Goal: Task Accomplishment & Management: Manage account settings

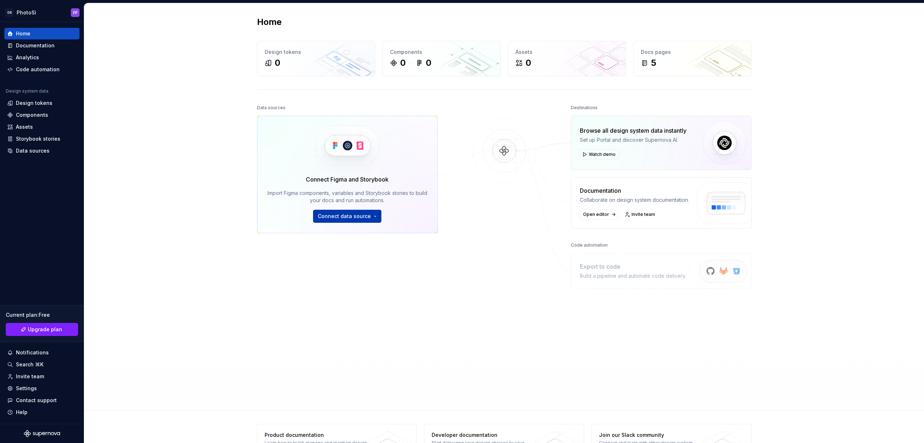
click at [358, 214] on span "Connect data source" at bounding box center [344, 216] width 53 height 7
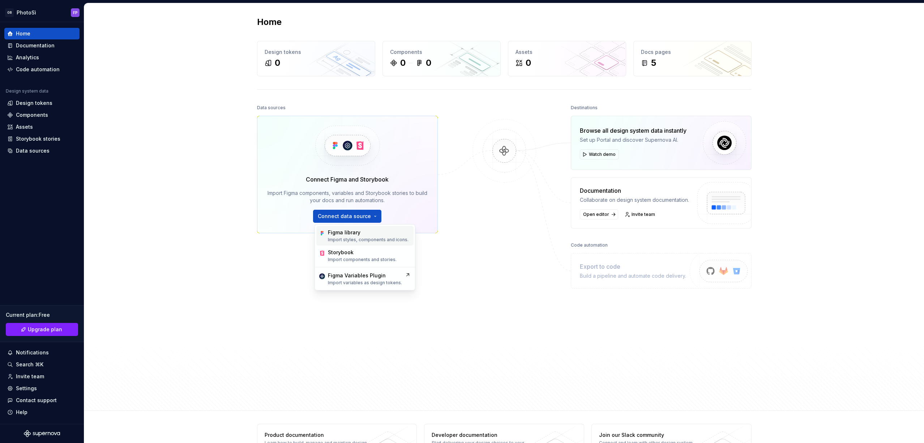
click at [350, 233] on div "Figma library" at bounding box center [344, 232] width 33 height 7
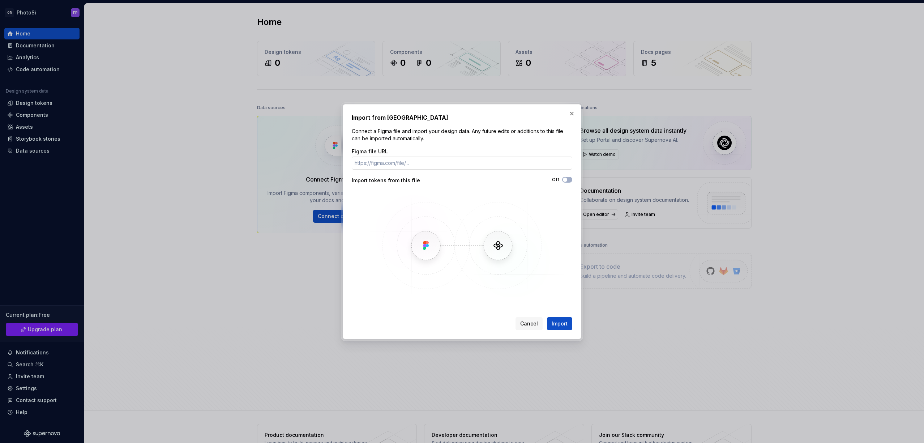
click at [402, 164] on input "Figma file URL" at bounding box center [462, 163] width 221 height 13
paste input "https://www.figma.com/design/A3al64swljenlDBfb0qWOU/PhotoS%C3%AC-Design-System-…"
type input "https://www.figma.com/design/A3al64swljenlDBfb0qWOU/PhotoS%C3%AC-Design-System-…"
click at [565, 326] on span "Import" at bounding box center [560, 323] width 16 height 7
drag, startPoint x: 496, startPoint y: 179, endPoint x: 541, endPoint y: 178, distance: 44.9
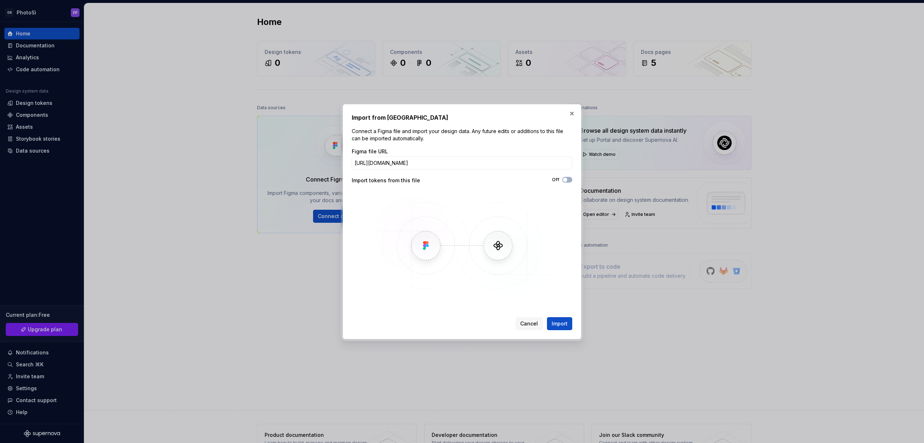
click at [497, 179] on div "Off" at bounding box center [517, 180] width 110 height 6
click at [564, 179] on span "button" at bounding box center [565, 180] width 4 height 4
click at [532, 323] on span "Cancel" at bounding box center [529, 323] width 18 height 7
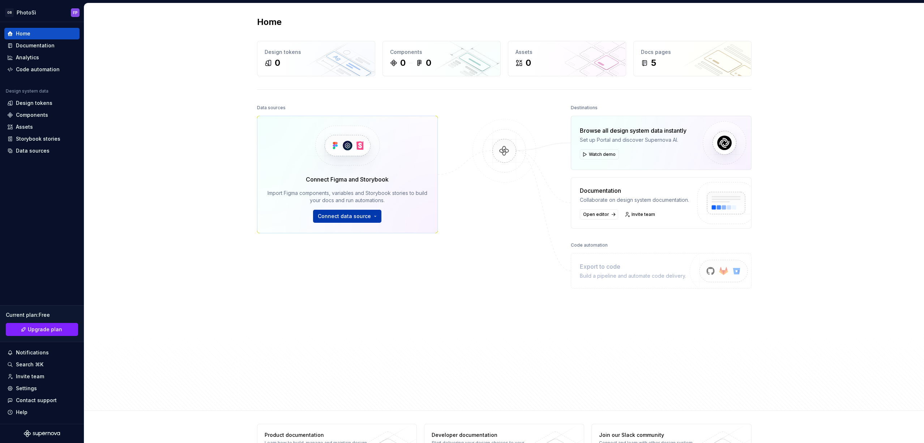
click at [344, 219] on span "Connect data source" at bounding box center [344, 216] width 53 height 7
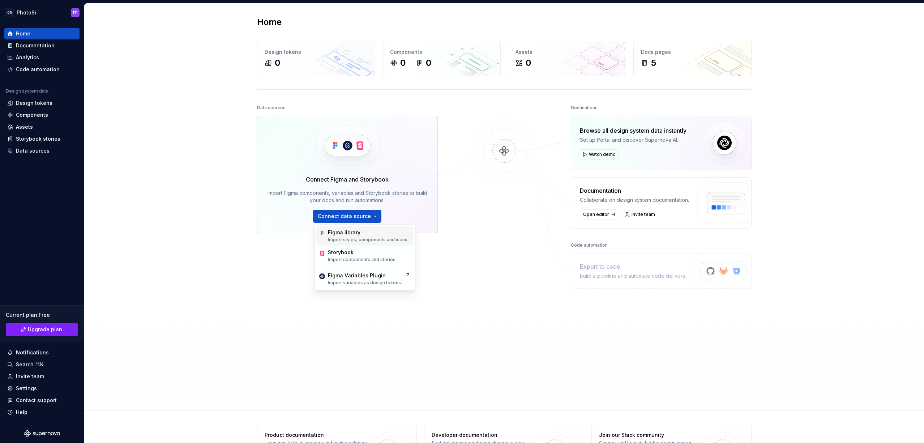
click at [358, 238] on p "Import styles, components and icons." at bounding box center [368, 240] width 81 height 6
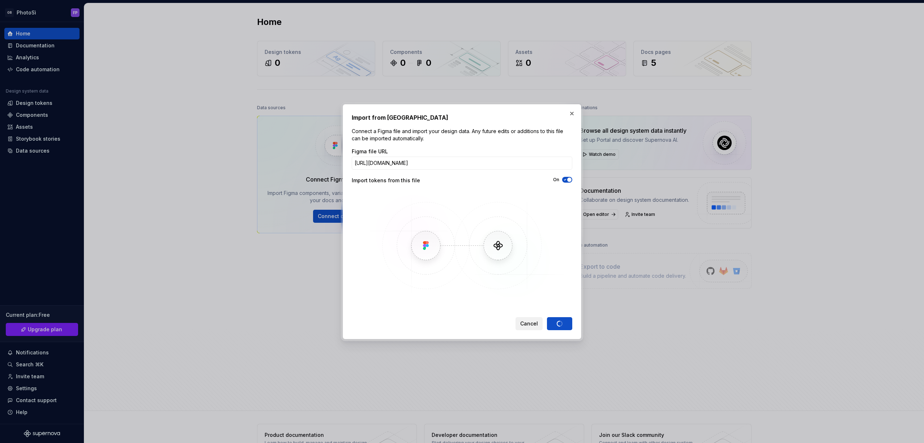
click at [526, 326] on span "Cancel" at bounding box center [529, 323] width 18 height 7
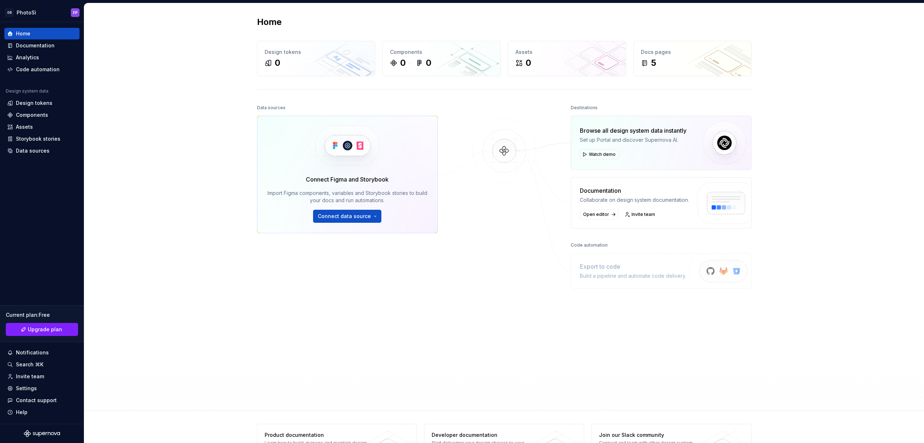
click at [485, 303] on div at bounding box center [504, 236] width 72 height 266
click at [356, 215] on span "Connect data source" at bounding box center [344, 216] width 53 height 7
click at [356, 242] on p "Import styles, components and icons." at bounding box center [368, 240] width 81 height 6
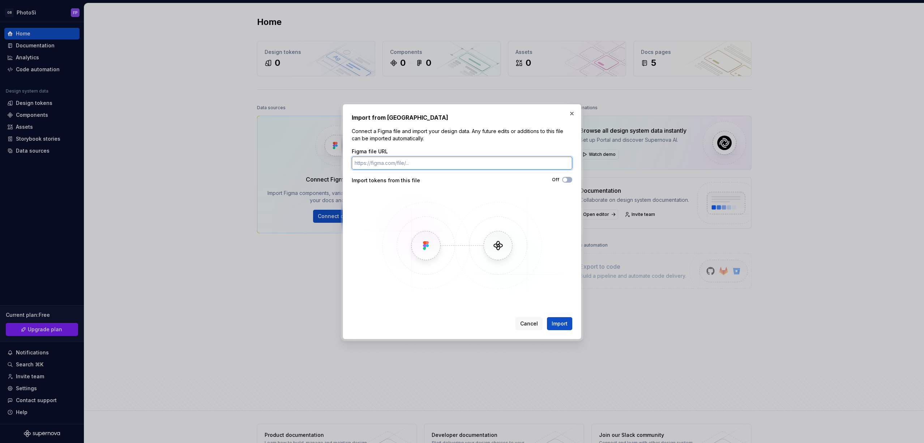
paste input "[URL][DOMAIN_NAME]"
type input "[URL][DOMAIN_NAME]"
click at [571, 179] on button "Off" at bounding box center [567, 180] width 10 height 6
click at [556, 322] on span "Import" at bounding box center [560, 323] width 16 height 7
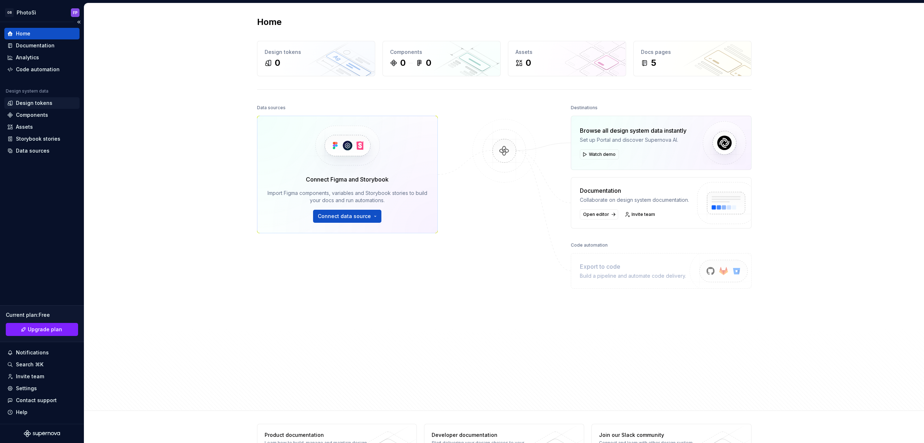
click at [44, 101] on div "Design tokens" at bounding box center [34, 102] width 37 height 7
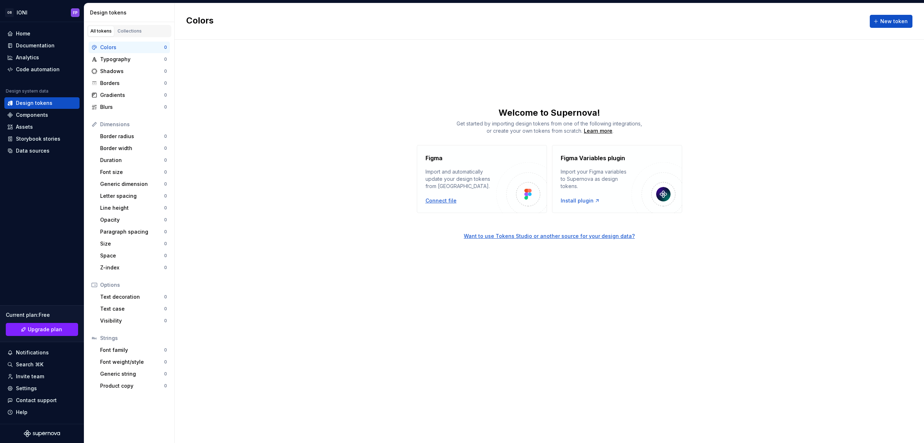
click at [446, 202] on div "Connect file" at bounding box center [441, 200] width 31 height 7
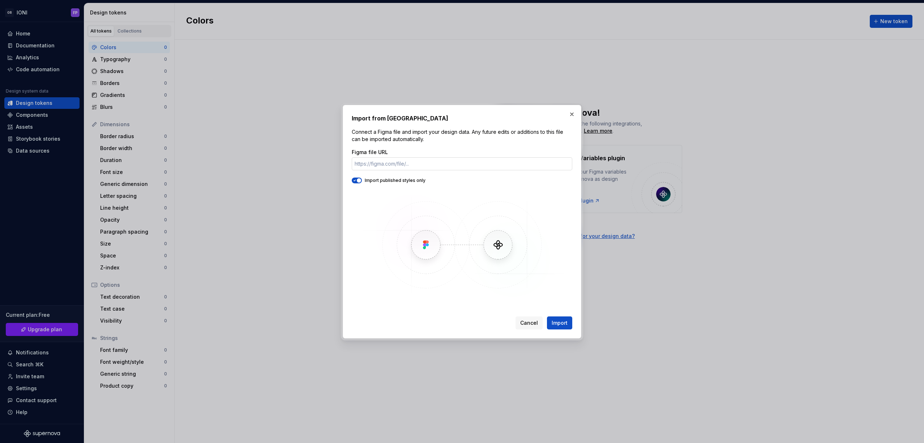
type input "[URL][DOMAIN_NAME]"
drag, startPoint x: 496, startPoint y: 162, endPoint x: 242, endPoint y: 151, distance: 254.5
click at [242, 151] on div "Import from Figma Connect a Figma file and import your design data. Any future …" at bounding box center [462, 221] width 924 height 443
paste input "[URL][DOMAIN_NAME]"
drag, startPoint x: 475, startPoint y: 161, endPoint x: 178, endPoint y: 148, distance: 297.6
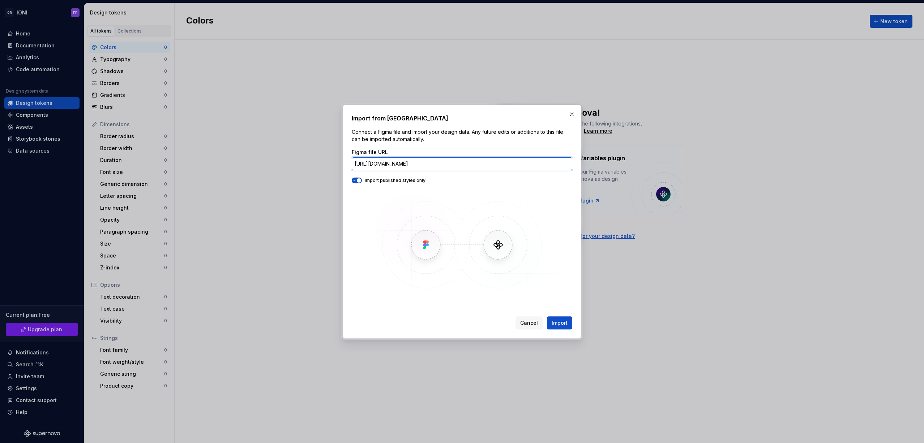
click at [178, 148] on div "Import from Figma Connect a Figma file and import your design data. Any future …" at bounding box center [462, 221] width 924 height 443
click at [430, 167] on input "[URL][DOMAIN_NAME]" at bounding box center [462, 163] width 221 height 13
type input "[URL][DOMAIN_NAME]"
click at [560, 319] on button "Import" at bounding box center [559, 322] width 25 height 13
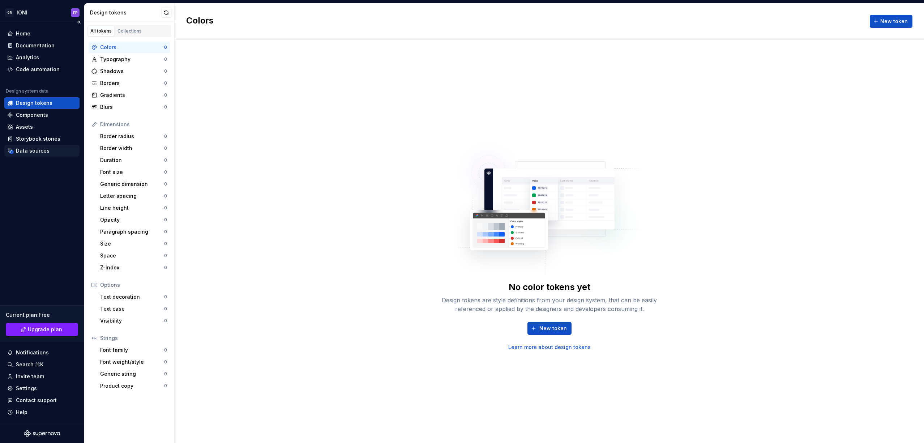
click at [37, 149] on div "Data sources" at bounding box center [33, 150] width 34 height 7
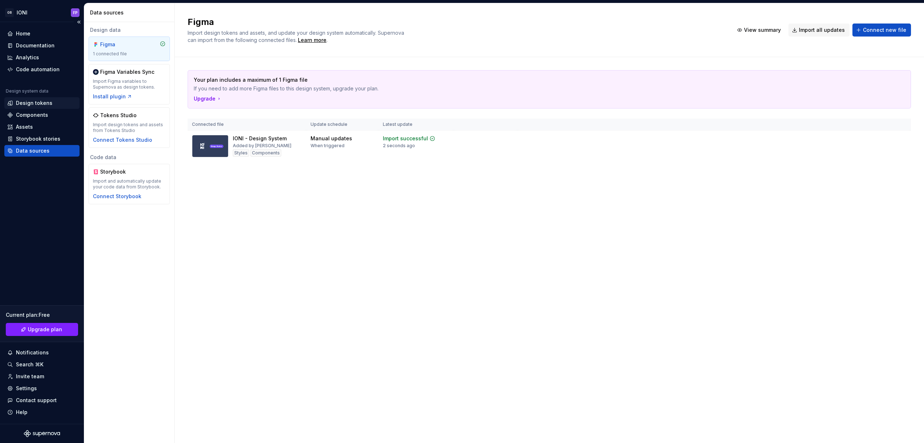
click at [41, 106] on div "Design tokens" at bounding box center [34, 102] width 37 height 7
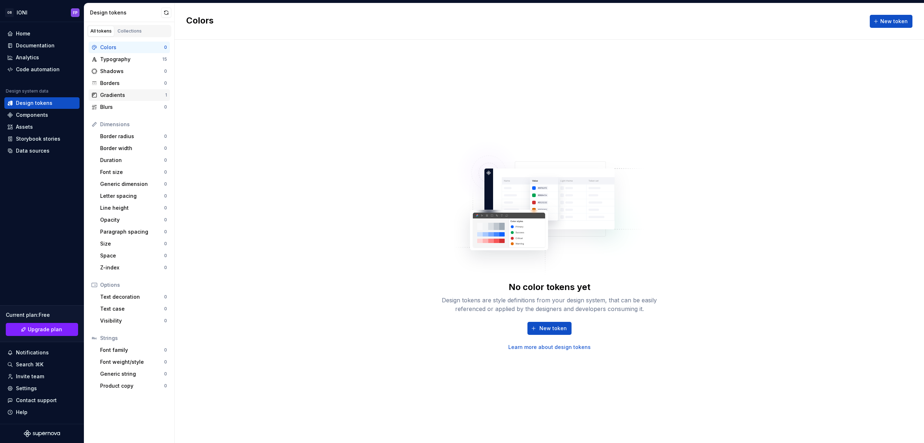
click at [144, 98] on div "Gradients" at bounding box center [132, 95] width 65 height 7
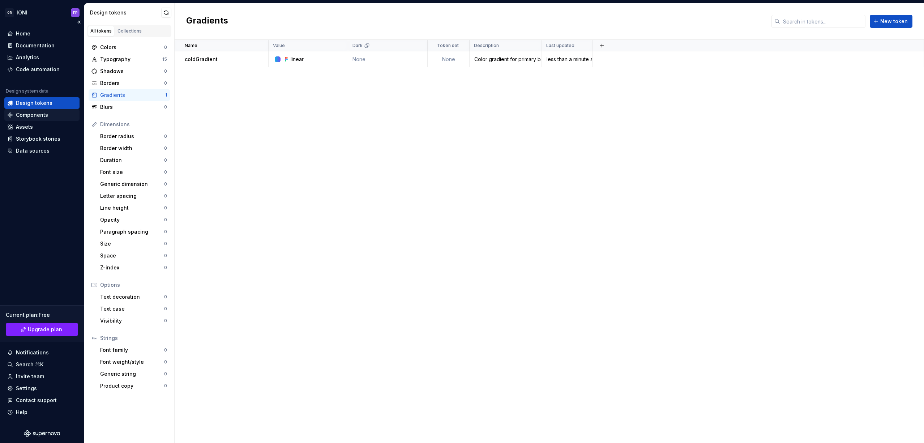
click at [29, 114] on div "Components" at bounding box center [32, 114] width 32 height 7
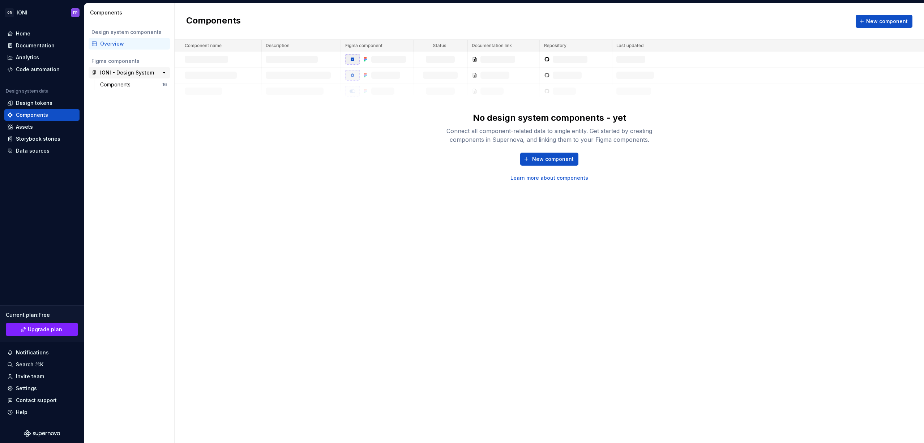
click at [110, 72] on div "IONI - Design System" at bounding box center [127, 72] width 54 height 7
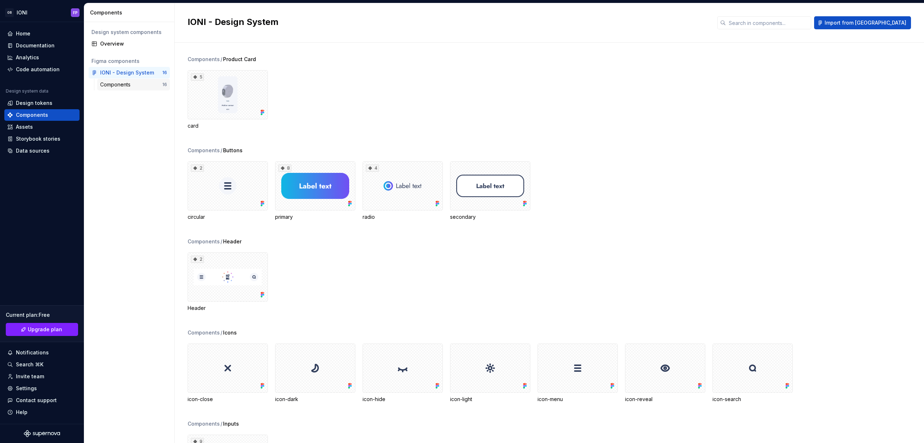
click at [107, 89] on div "Components 16" at bounding box center [133, 85] width 73 height 12
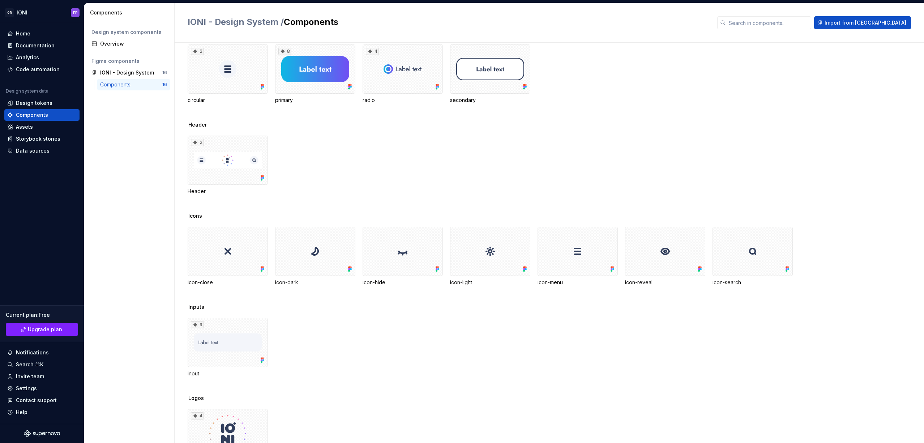
scroll to position [80, 0]
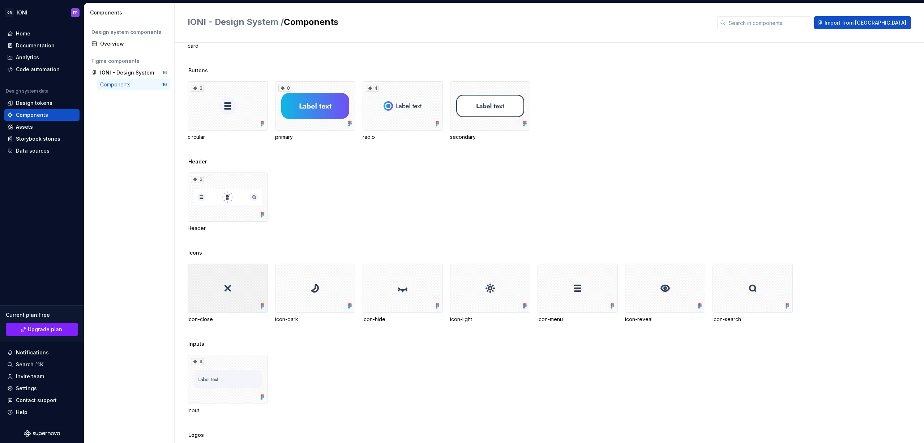
click at [239, 280] on div at bounding box center [228, 288] width 80 height 49
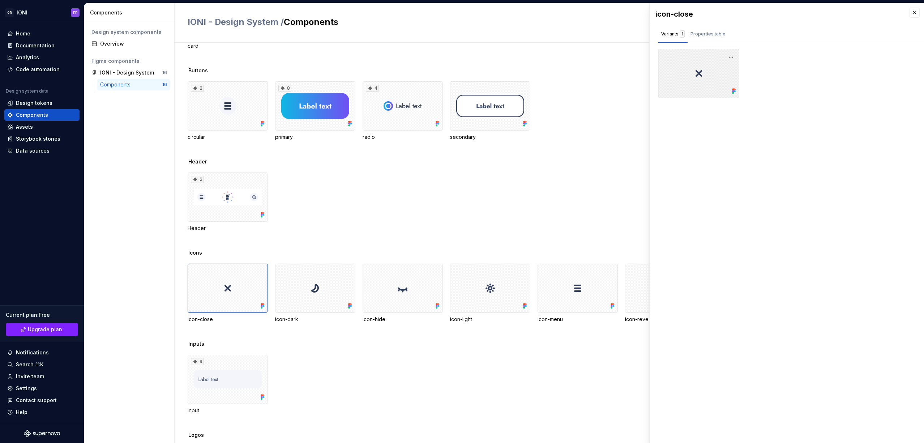
click at [703, 81] on div at bounding box center [699, 73] width 81 height 49
click at [700, 32] on div "Properties table" at bounding box center [708, 33] width 35 height 7
click at [666, 31] on div "Variants 1" at bounding box center [674, 33] width 24 height 7
click at [17, 127] on div "Assets" at bounding box center [24, 126] width 17 height 7
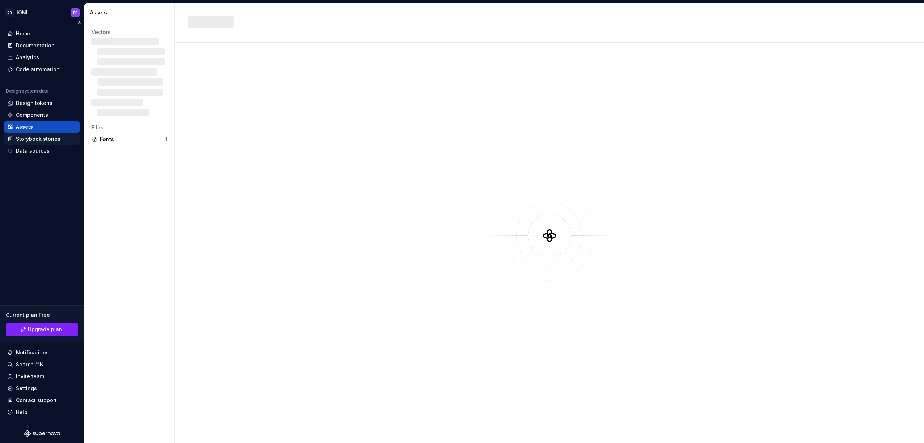
click at [21, 137] on div "Storybook stories" at bounding box center [38, 138] width 44 height 7
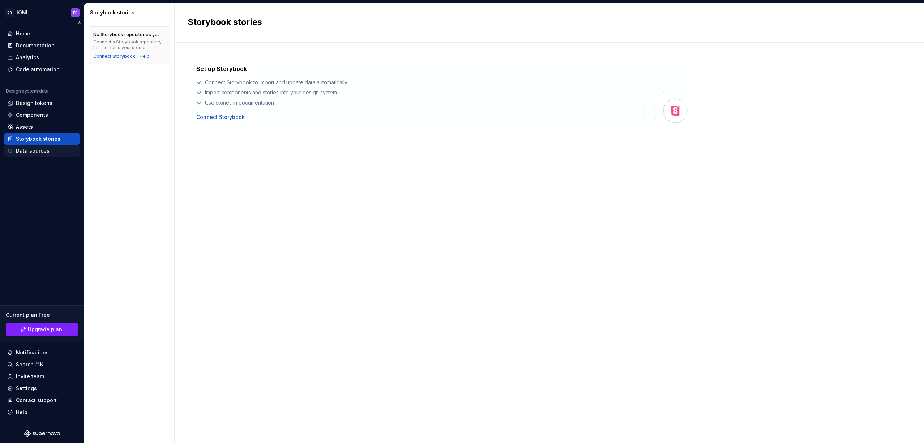
click at [24, 150] on div "Data sources" at bounding box center [33, 150] width 34 height 7
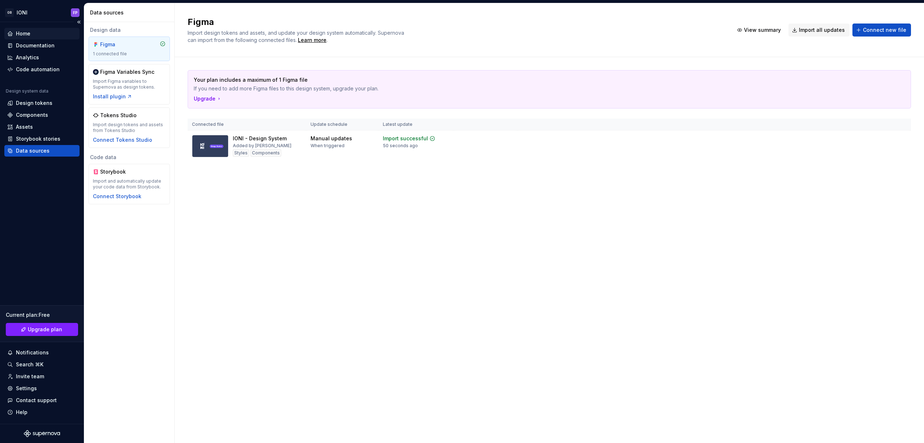
click at [19, 34] on div "Home" at bounding box center [23, 33] width 14 height 7
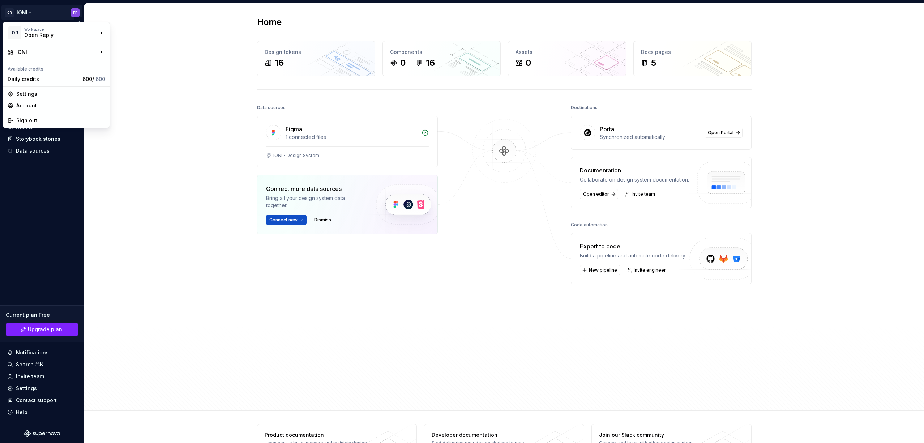
click at [15, 10] on html "OR IONI FP Home Documentation Analytics Code automation Design system data Desi…" at bounding box center [462, 221] width 924 height 443
click at [128, 69] on div "Manage design systems" at bounding box center [159, 68] width 75 height 7
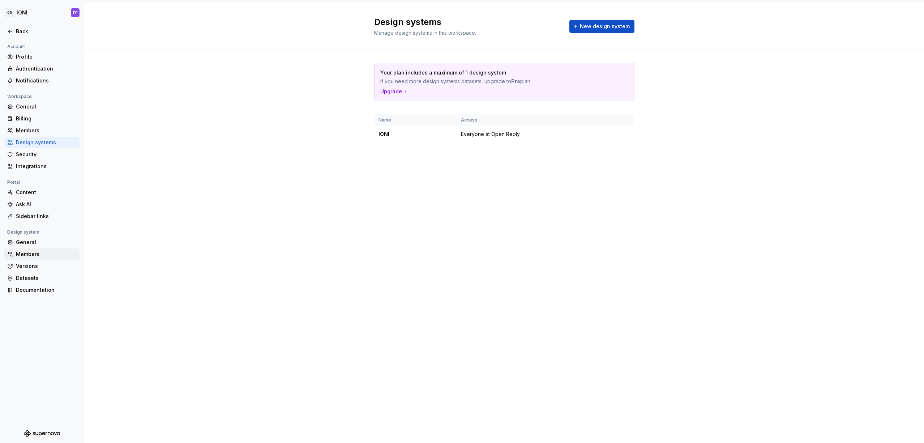
click at [30, 256] on div "Members" at bounding box center [46, 254] width 61 height 7
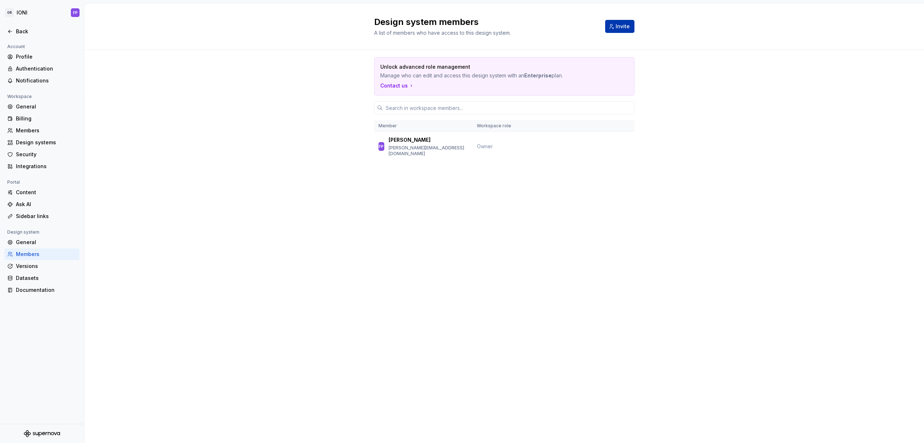
click at [624, 29] on span "Invite" at bounding box center [623, 26] width 14 height 7
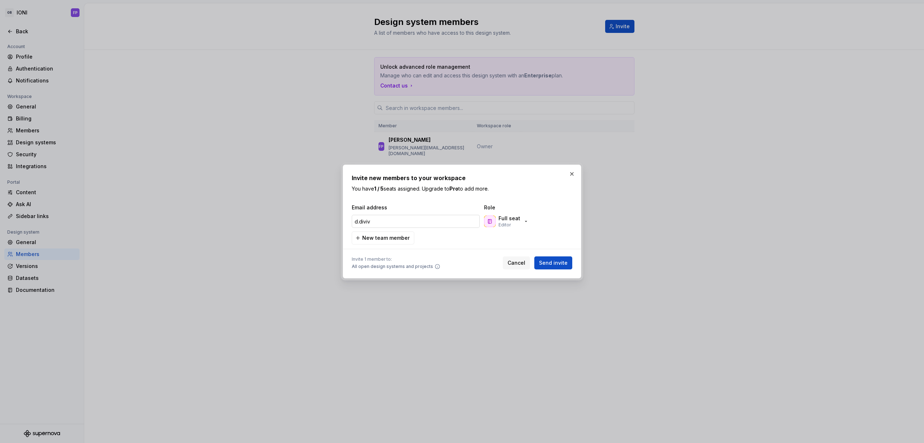
type input "[PERSON_NAME]"
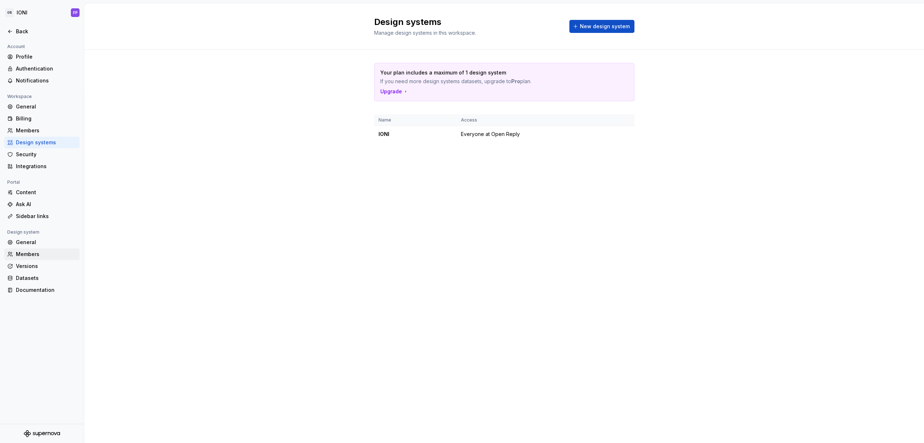
click at [35, 255] on div "Members" at bounding box center [46, 254] width 61 height 7
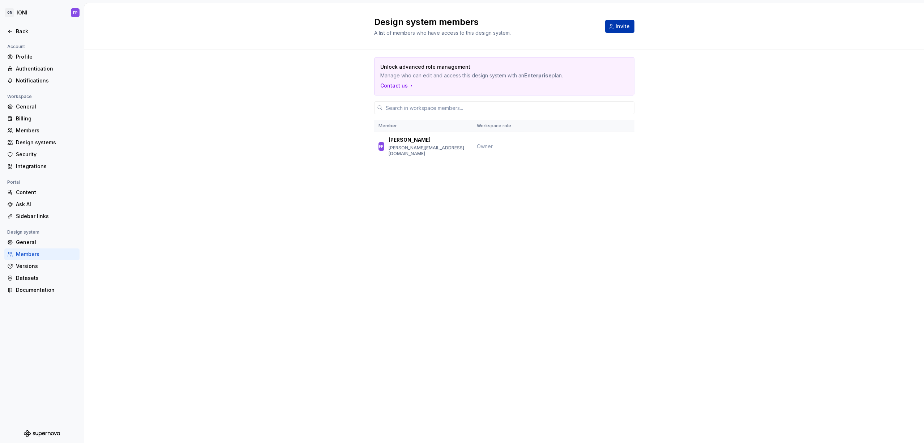
click at [621, 25] on span "Invite" at bounding box center [623, 26] width 14 height 7
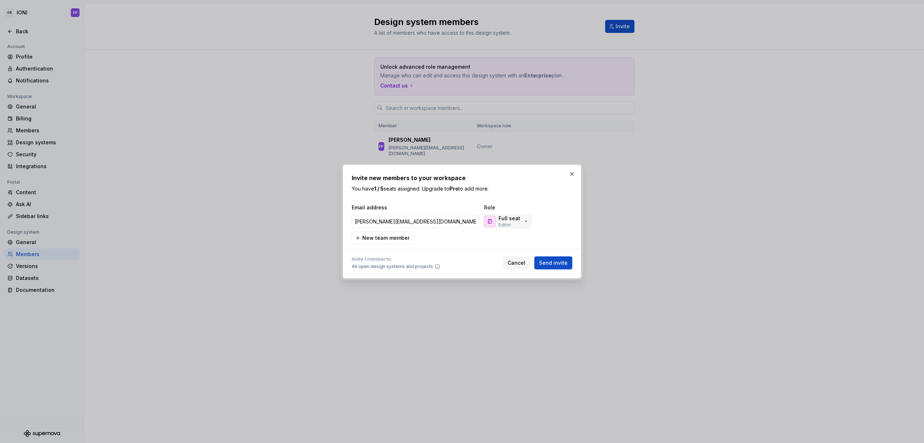
type input "[PERSON_NAME][EMAIL_ADDRESS][DOMAIN_NAME]"
click at [528, 222] on button "Full seat Editor" at bounding box center [507, 221] width 49 height 14
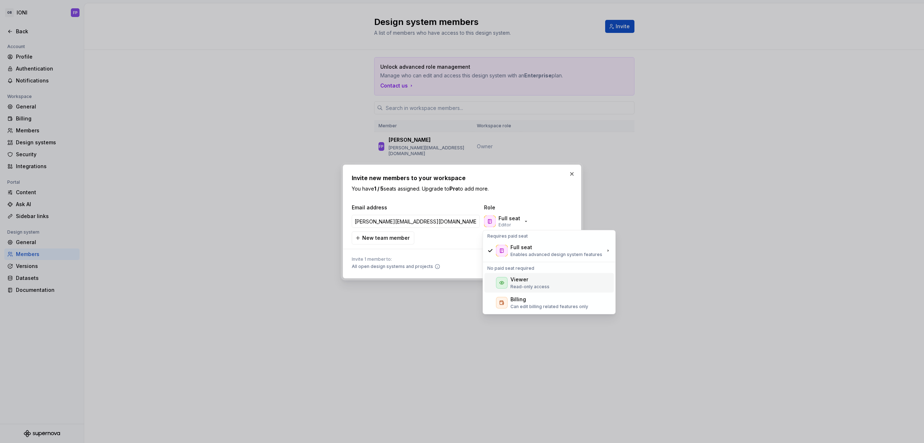
click at [542, 287] on p "Read-only access" at bounding box center [530, 287] width 39 height 6
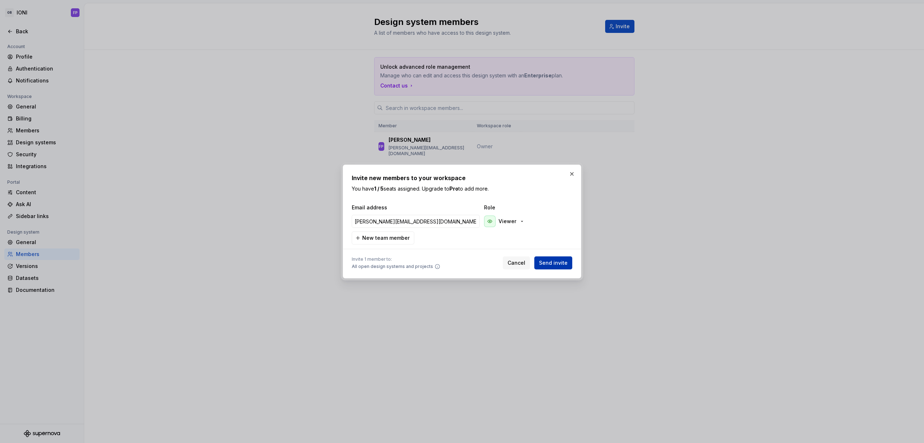
click at [551, 262] on span "Send invite" at bounding box center [553, 262] width 29 height 7
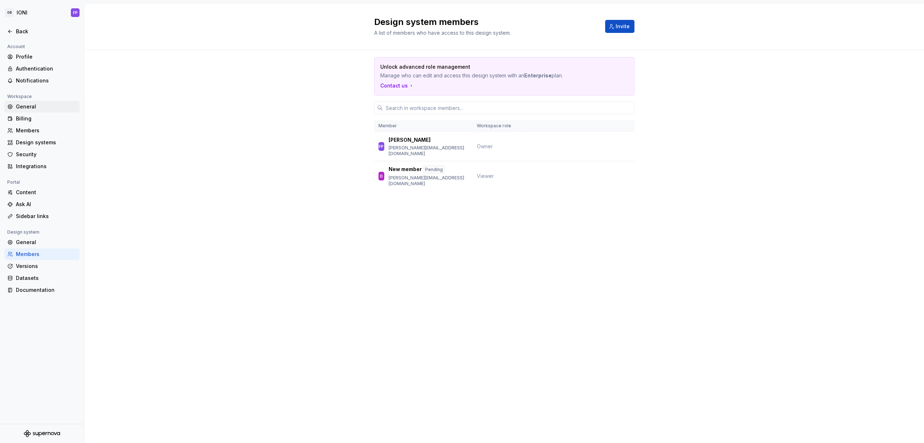
click at [16, 103] on div "General" at bounding box center [46, 106] width 61 height 7
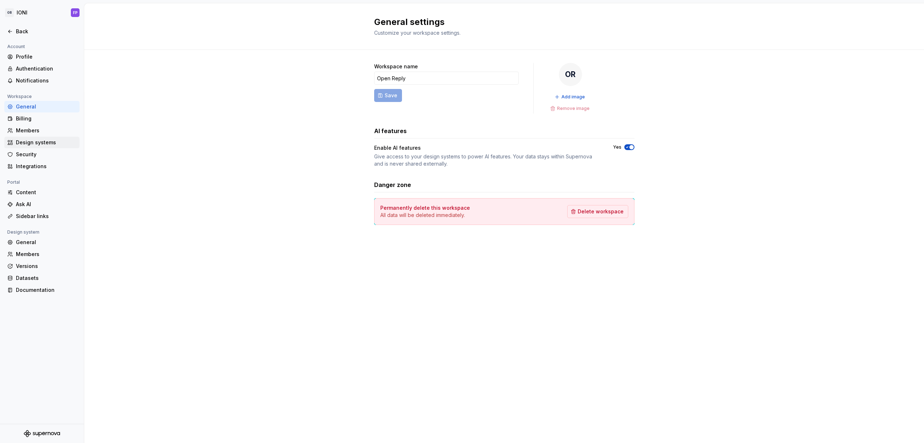
click at [32, 142] on div "Design systems" at bounding box center [46, 142] width 61 height 7
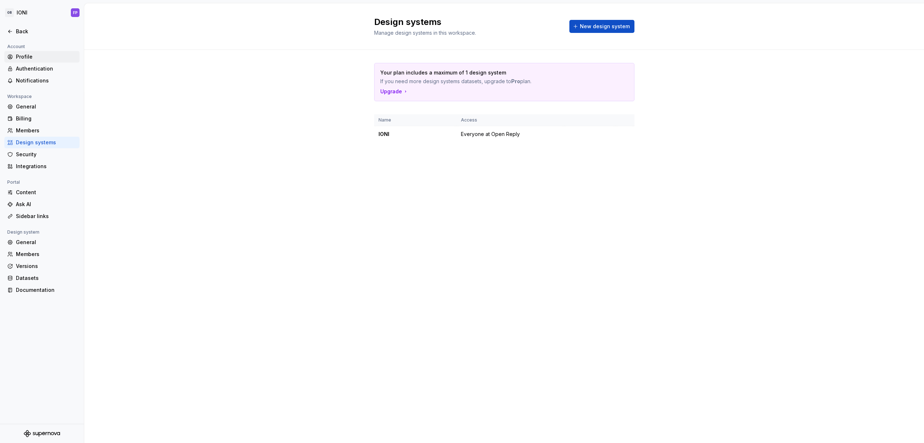
click at [21, 54] on div "Profile" at bounding box center [46, 56] width 61 height 7
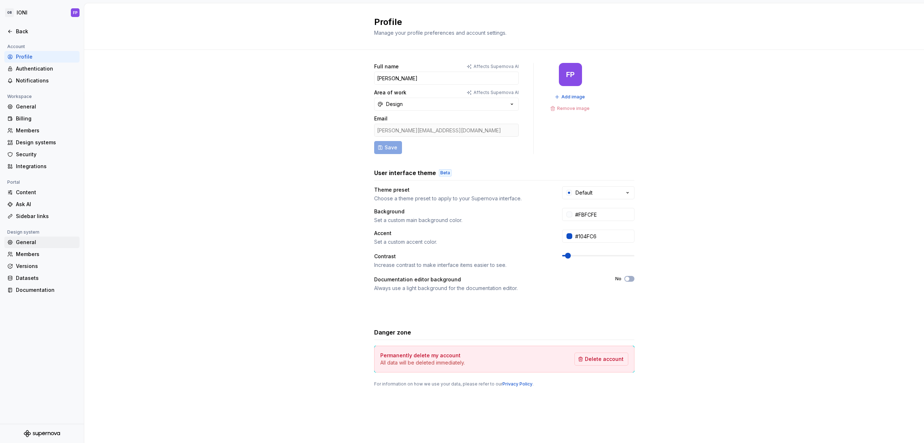
click at [32, 239] on div "General" at bounding box center [46, 242] width 61 height 7
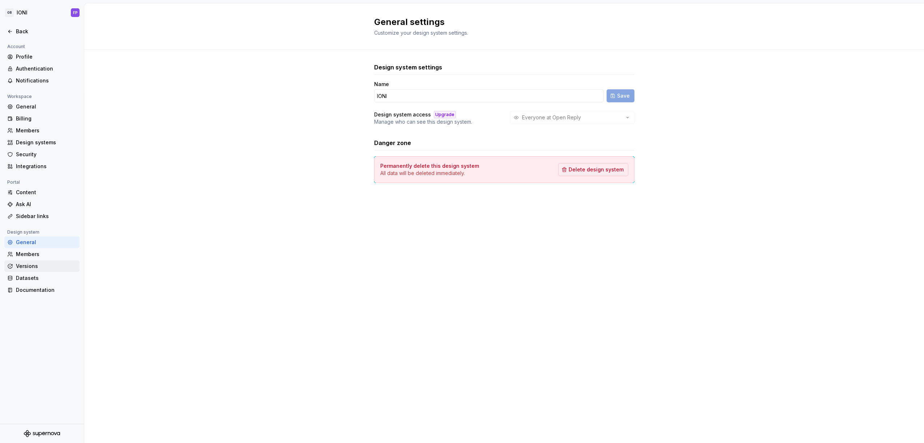
click at [35, 266] on div "Versions" at bounding box center [46, 266] width 61 height 7
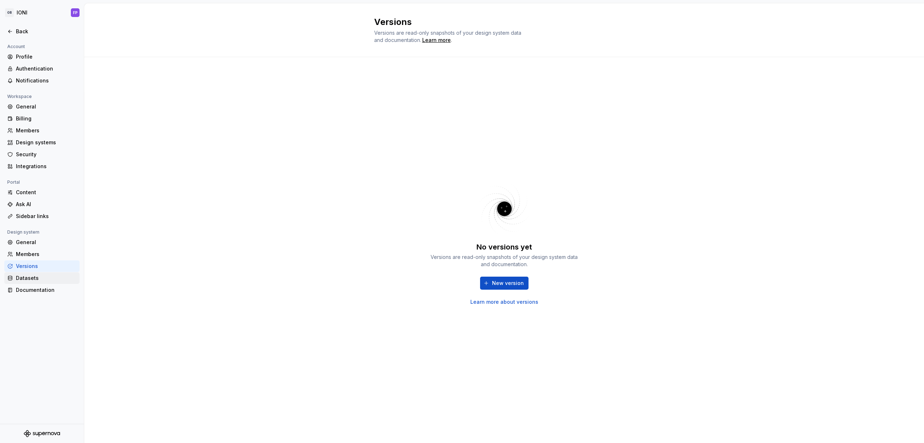
click at [31, 280] on div "Datasets" at bounding box center [46, 278] width 61 height 7
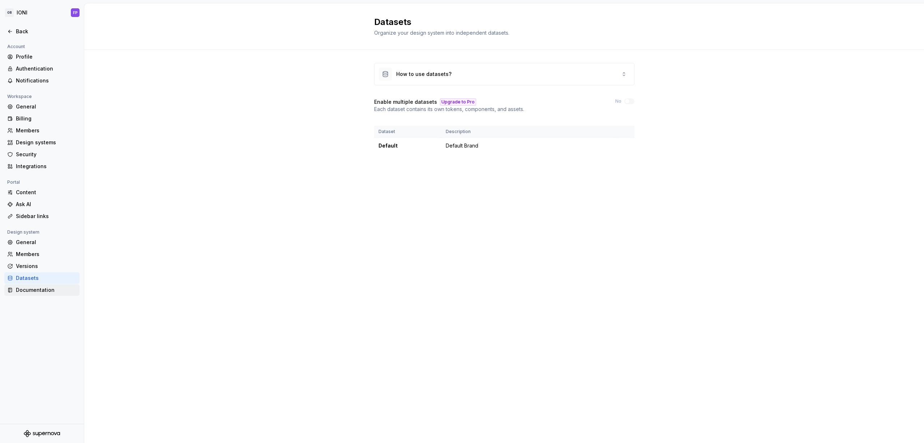
click at [21, 289] on div "Documentation" at bounding box center [46, 289] width 61 height 7
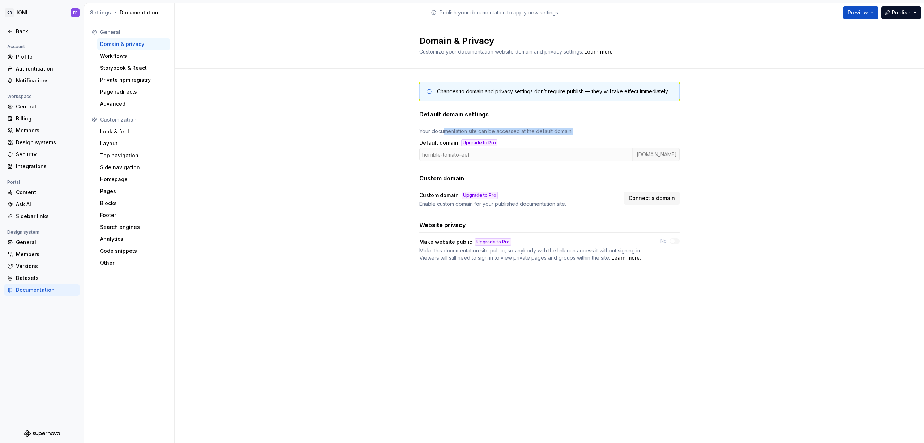
drag, startPoint x: 456, startPoint y: 129, endPoint x: 571, endPoint y: 135, distance: 114.8
click at [570, 135] on div "Your documentation site can be accessed at the default domain. Default domain U…" at bounding box center [550, 144] width 260 height 33
click at [571, 135] on div "Your documentation site can be accessed at the default domain. Default domain U…" at bounding box center [550, 144] width 260 height 33
click at [132, 58] on div "Workflows" at bounding box center [133, 55] width 67 height 7
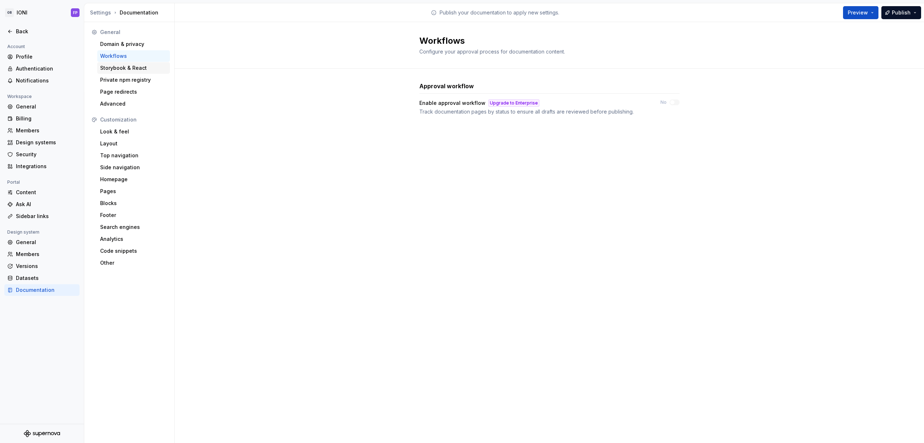
click at [124, 66] on div "Storybook & React" at bounding box center [133, 67] width 67 height 7
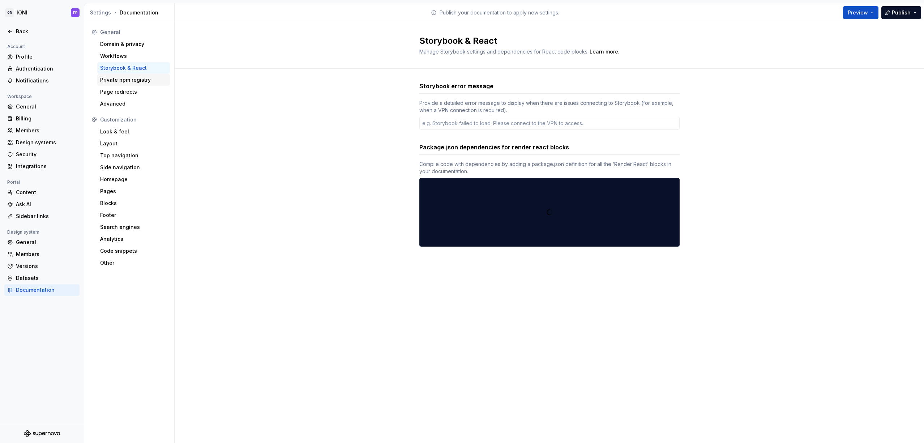
click at [120, 77] on div "Private npm registry" at bounding box center [133, 79] width 67 height 7
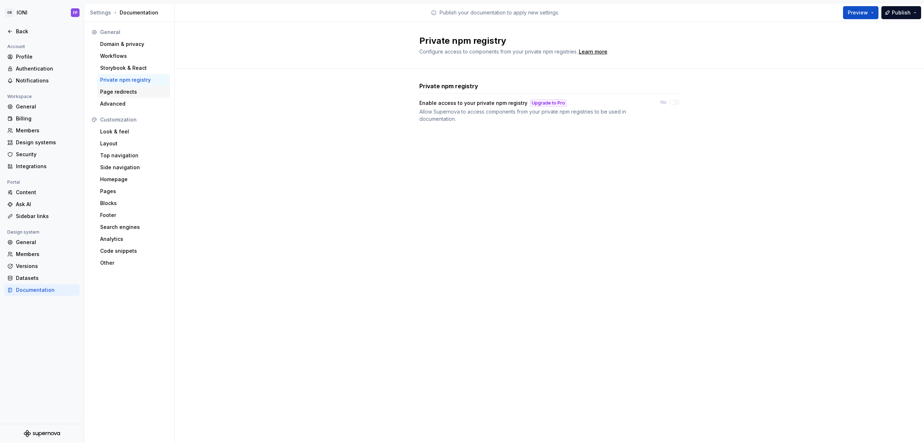
click at [119, 93] on div "Page redirects" at bounding box center [133, 91] width 67 height 7
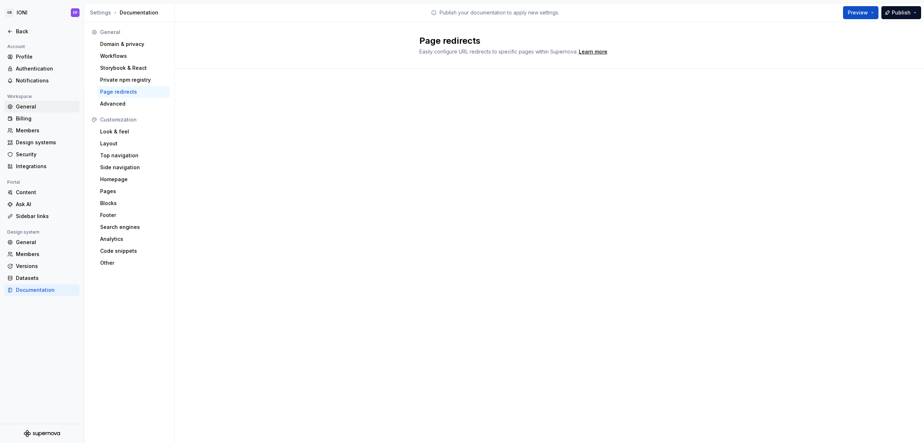
click at [40, 104] on div "General" at bounding box center [46, 106] width 61 height 7
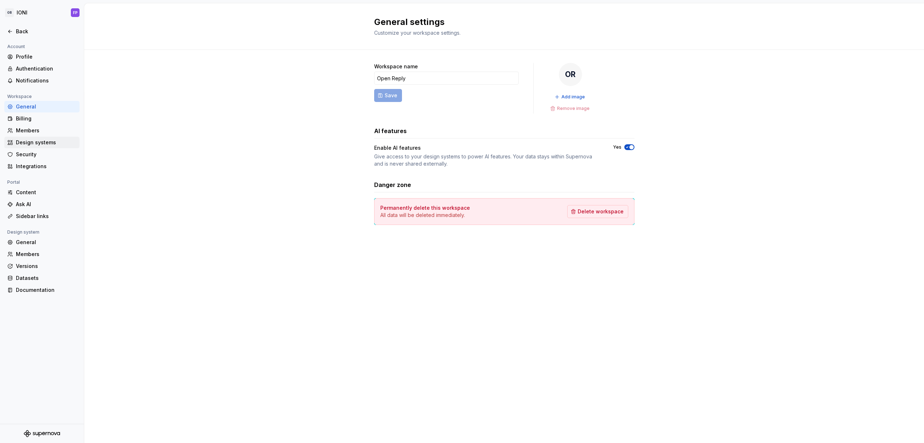
click at [24, 143] on div "Design systems" at bounding box center [46, 142] width 61 height 7
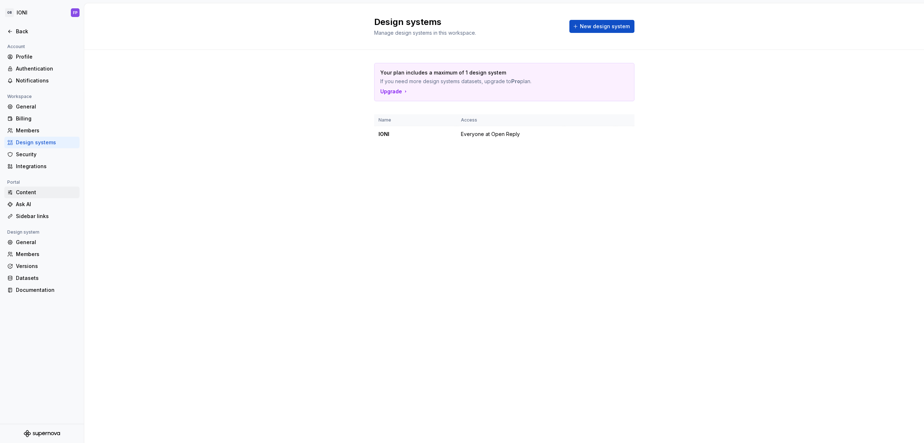
click at [26, 195] on div "Content" at bounding box center [46, 192] width 61 height 7
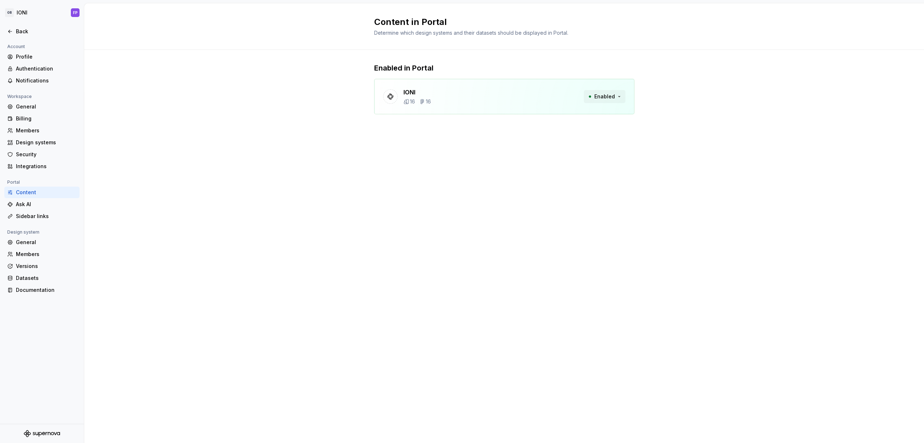
click at [609, 96] on span "Enabled" at bounding box center [605, 96] width 21 height 7
click at [608, 94] on span "Enabled" at bounding box center [605, 96] width 21 height 7
click at [394, 106] on div "IONI 16 16 Enabled" at bounding box center [504, 96] width 260 height 35
click at [392, 94] on icon at bounding box center [390, 96] width 7 height 7
click at [458, 89] on div "IONI 16 16 Enabled" at bounding box center [504, 96] width 260 height 35
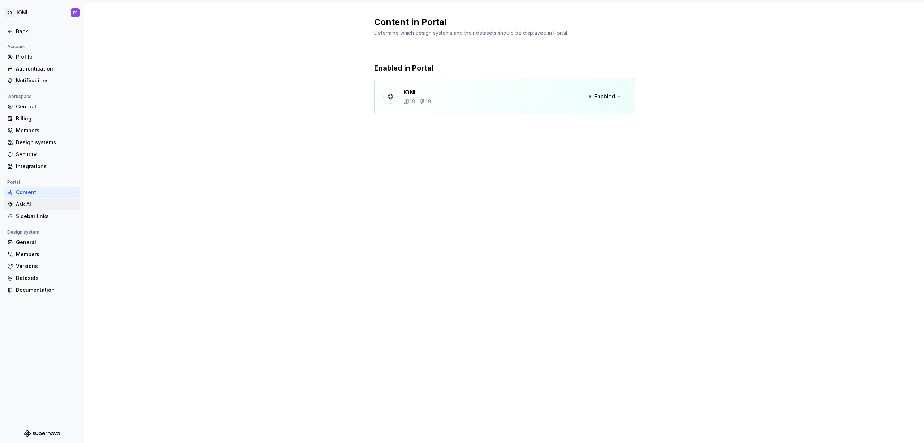
click at [25, 206] on div "Ask AI" at bounding box center [46, 204] width 61 height 7
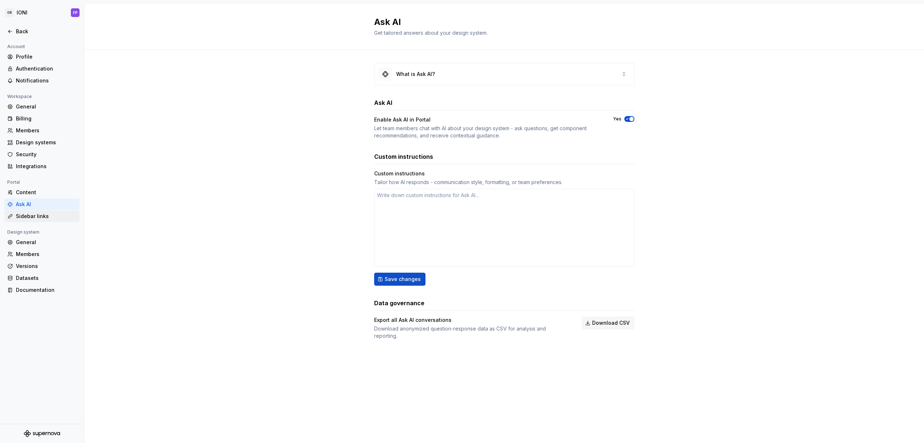
click at [26, 214] on div "Sidebar links" at bounding box center [46, 216] width 61 height 7
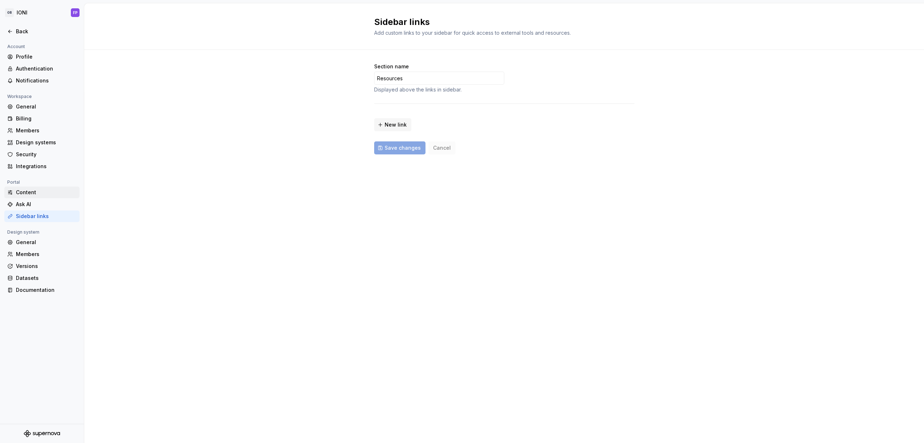
click at [36, 190] on div "Content" at bounding box center [46, 192] width 61 height 7
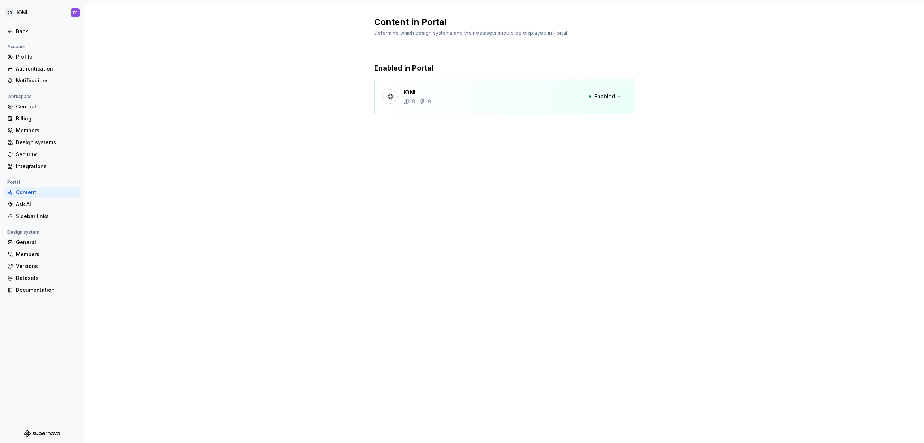
click at [450, 94] on div "IONI 16 16 Enabled" at bounding box center [504, 96] width 260 height 35
drag, startPoint x: 382, startPoint y: 93, endPoint x: 554, endPoint y: 93, distance: 172.9
click at [382, 93] on div "IONI 16 16 Enabled" at bounding box center [504, 96] width 260 height 35
click at [610, 98] on span "Enabled" at bounding box center [605, 96] width 21 height 7
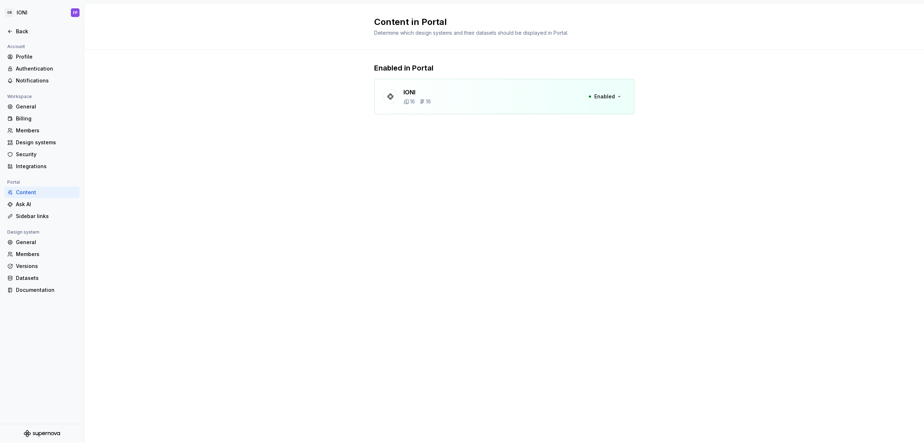
click at [441, 91] on div "IONI 16 16 Enabled" at bounding box center [504, 96] width 260 height 35
drag, startPoint x: 395, startPoint y: 24, endPoint x: 569, endPoint y: 157, distance: 218.9
click at [569, 157] on div "Content in Portal Determine which design systems and their datasets should be d…" at bounding box center [504, 223] width 840 height 440
click at [570, 165] on div "Content in Portal Determine which design systems and their datasets should be d…" at bounding box center [504, 223] width 840 height 440
click at [14, 31] on div "Back" at bounding box center [41, 31] width 69 height 7
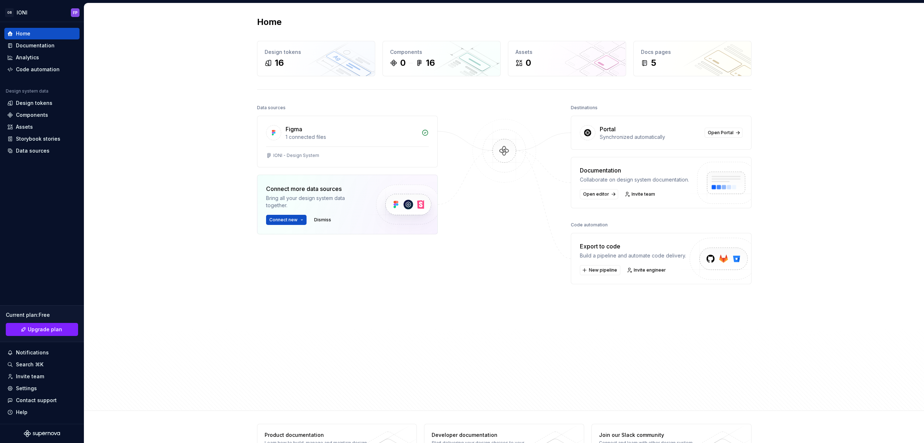
click at [192, 126] on div "Home Design tokens 16 Components 0 16 Assets 0 Docs pages 5 Data sources Figma …" at bounding box center [504, 207] width 840 height 408
click at [667, 61] on div "5" at bounding box center [692, 63] width 103 height 12
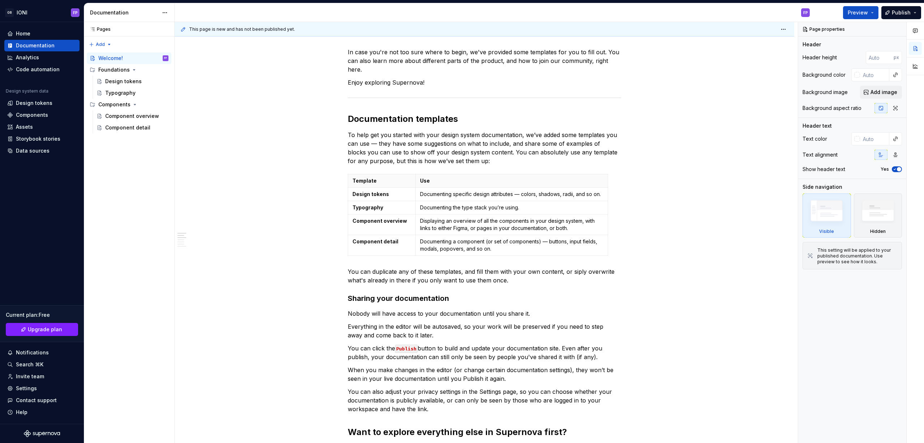
scroll to position [9, 0]
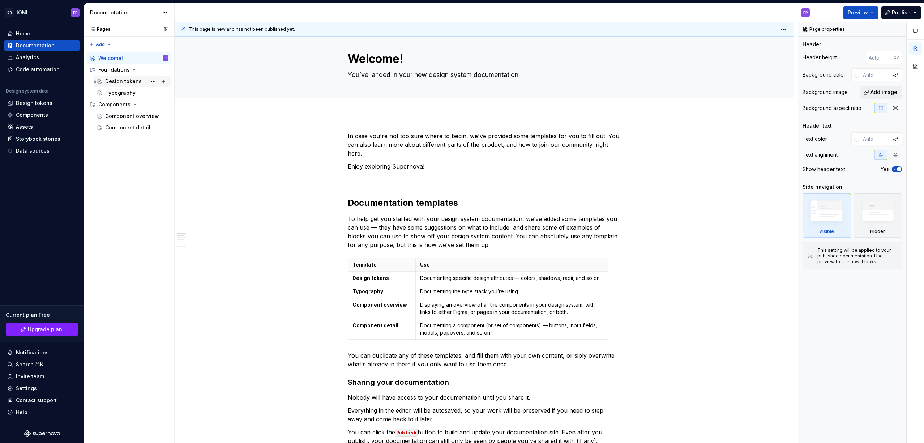
click at [109, 80] on div "Design tokens" at bounding box center [123, 81] width 37 height 7
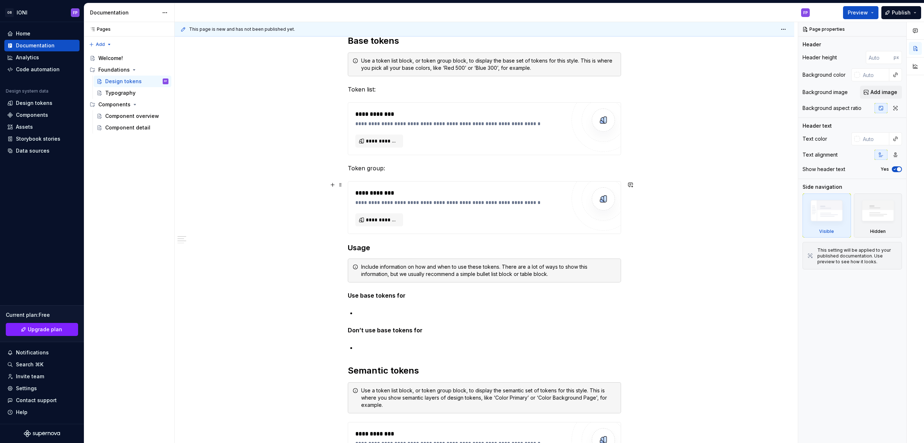
scroll to position [309, 0]
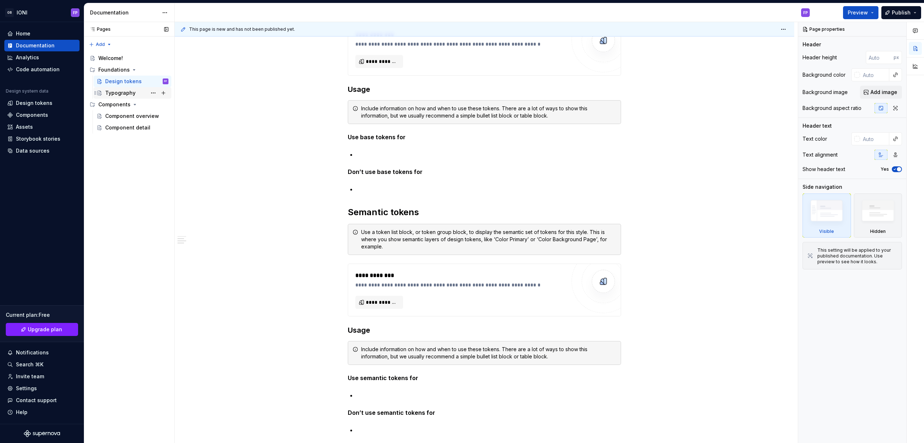
click at [114, 89] on div "Typography" at bounding box center [136, 93] width 63 height 10
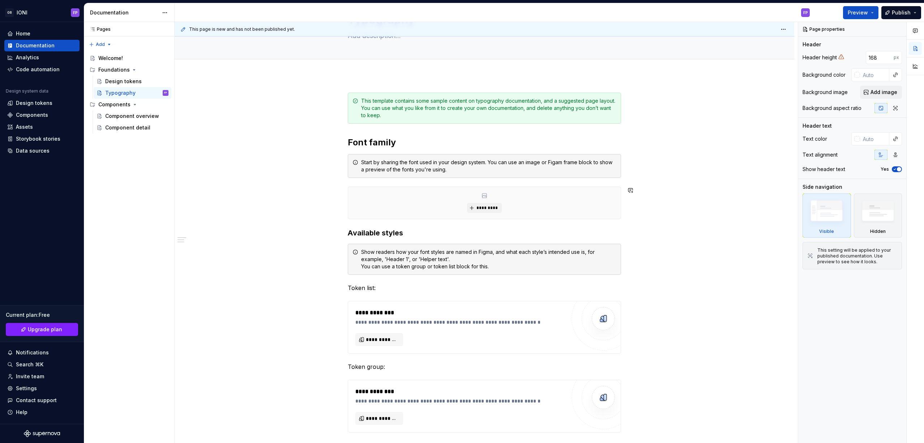
scroll to position [100, 0]
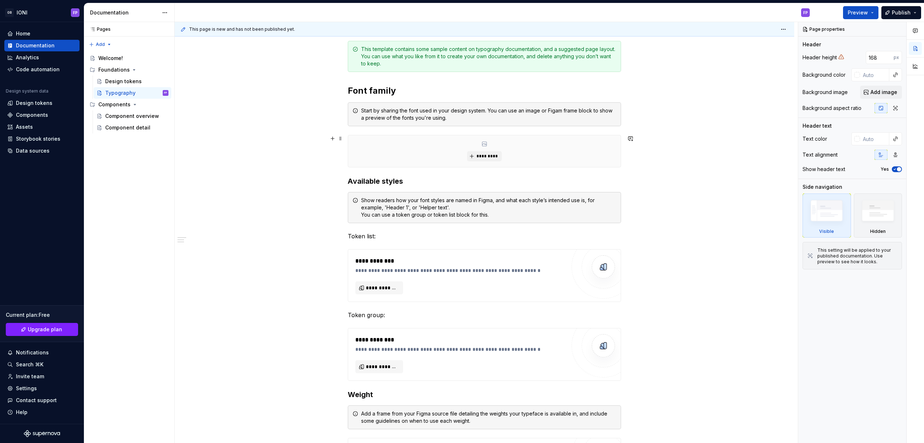
click at [485, 150] on div "*********" at bounding box center [484, 151] width 273 height 32
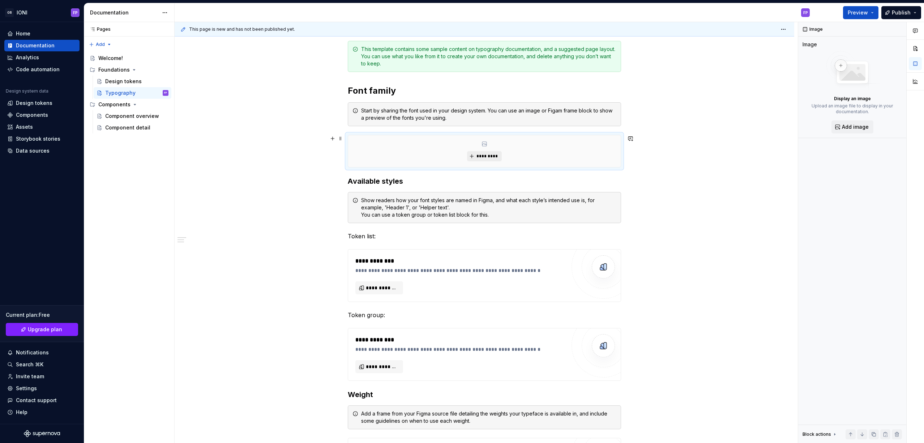
click at [485, 152] on button "*********" at bounding box center [484, 156] width 34 height 10
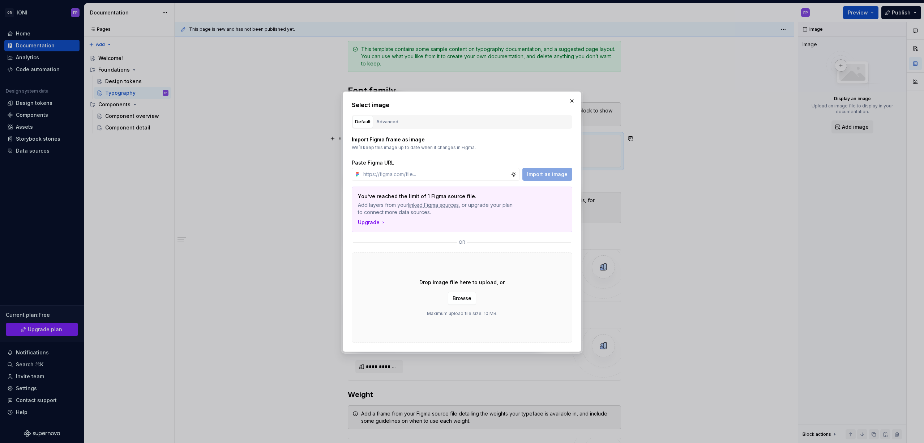
click at [485, 152] on div "Import Figma frame as image We’ll keep this image up to date when it changes in…" at bounding box center [462, 158] width 221 height 45
click at [571, 99] on button "button" at bounding box center [572, 101] width 10 height 10
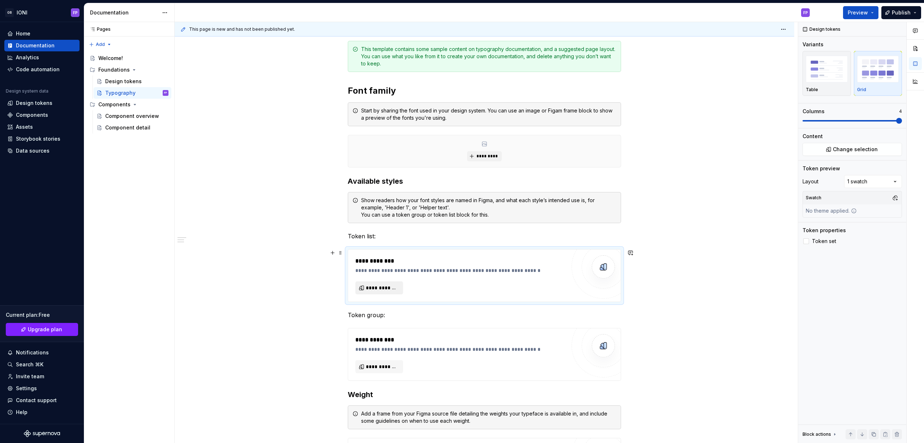
click at [387, 290] on span "**********" at bounding box center [382, 287] width 33 height 7
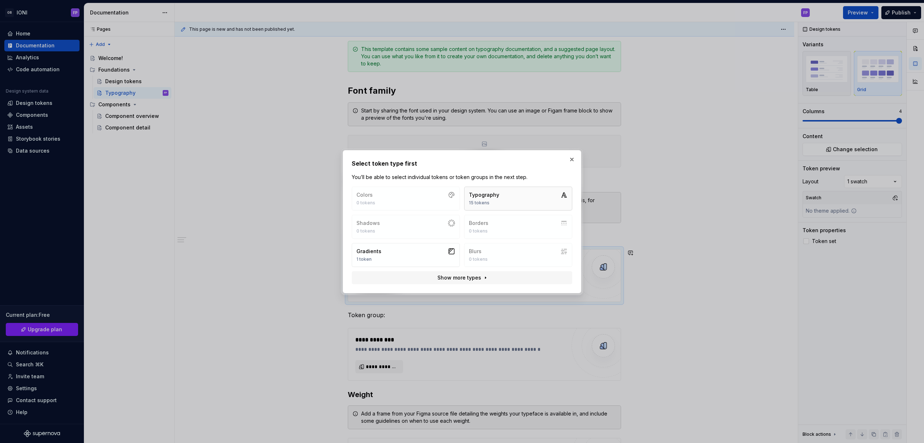
click at [516, 197] on button "Typography 15 tokens" at bounding box center [518, 199] width 108 height 24
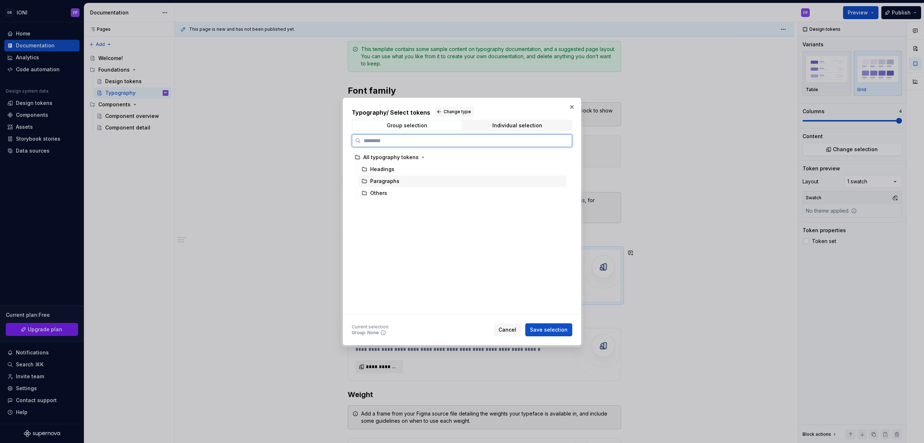
click at [379, 175] on div "Headings" at bounding box center [463, 169] width 208 height 12
click at [513, 328] on span "Cancel" at bounding box center [508, 329] width 18 height 7
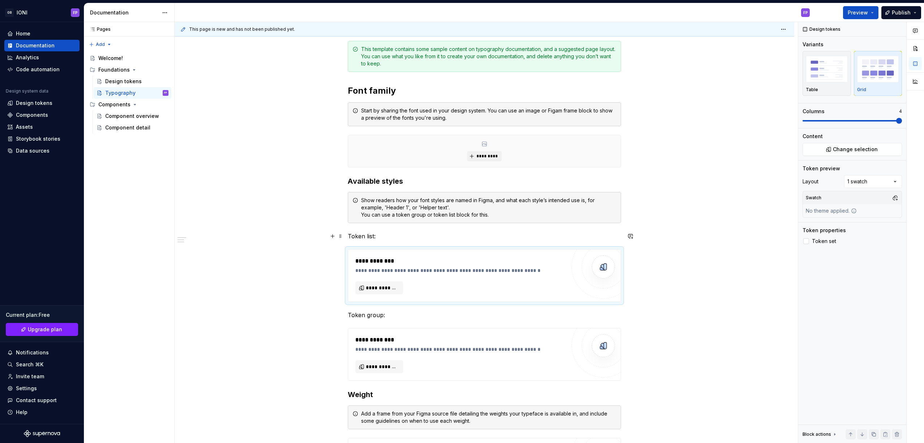
click at [263, 238] on div "**********" at bounding box center [485, 390] width 620 height 733
click at [123, 116] on div "Component overview" at bounding box center [126, 115] width 42 height 7
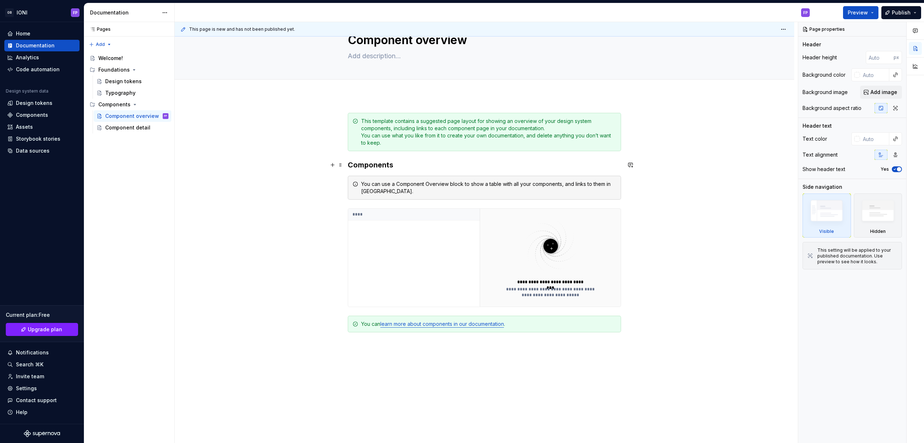
scroll to position [49, 0]
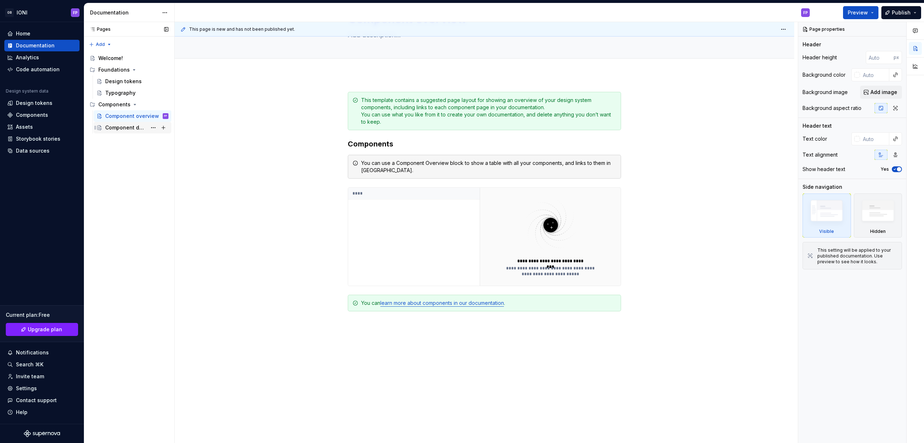
click at [121, 127] on div "Component detail" at bounding box center [126, 127] width 42 height 7
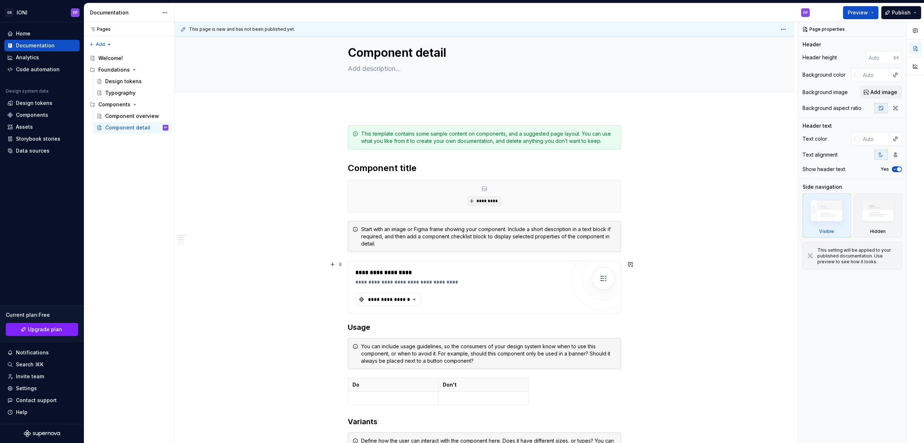
scroll to position [3, 0]
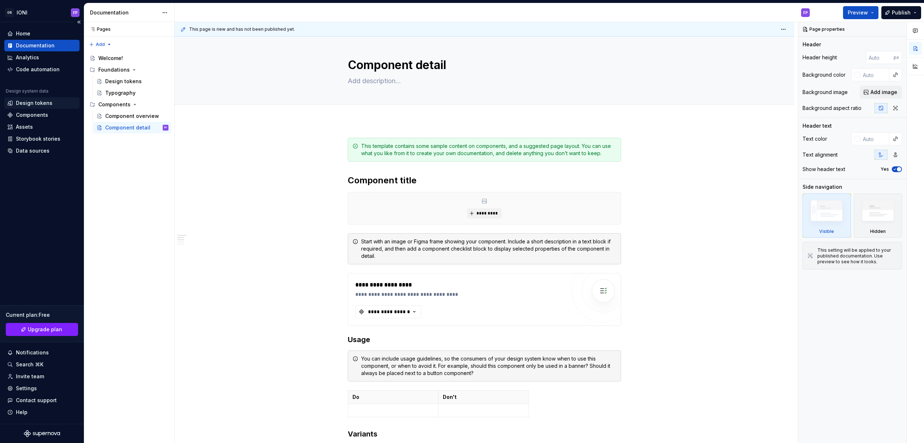
type textarea "*"
click at [31, 107] on div "Design tokens" at bounding box center [41, 103] width 75 height 12
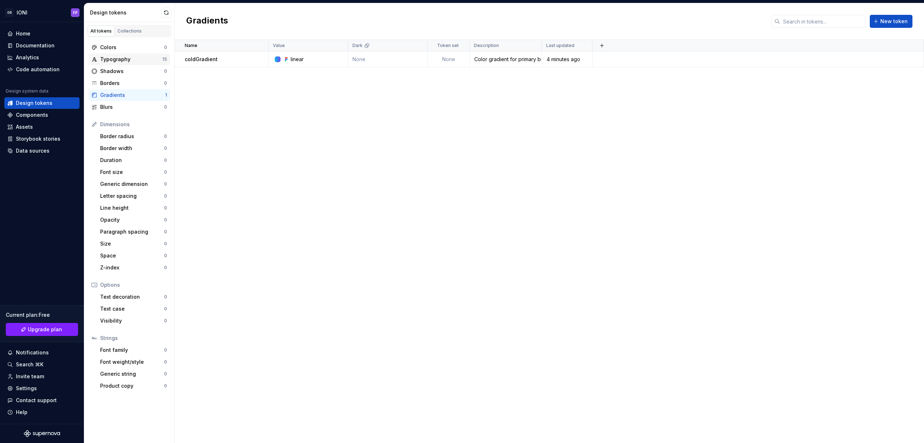
click at [112, 61] on div "Typography" at bounding box center [131, 59] width 62 height 7
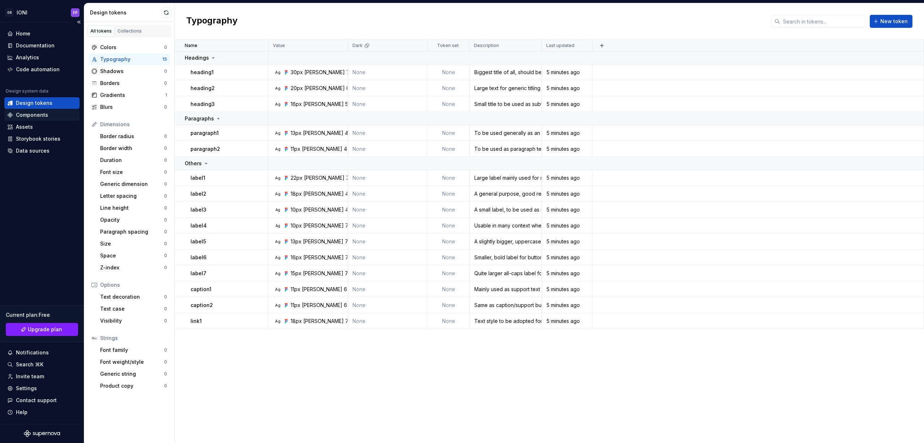
click at [33, 116] on div "Components" at bounding box center [32, 114] width 32 height 7
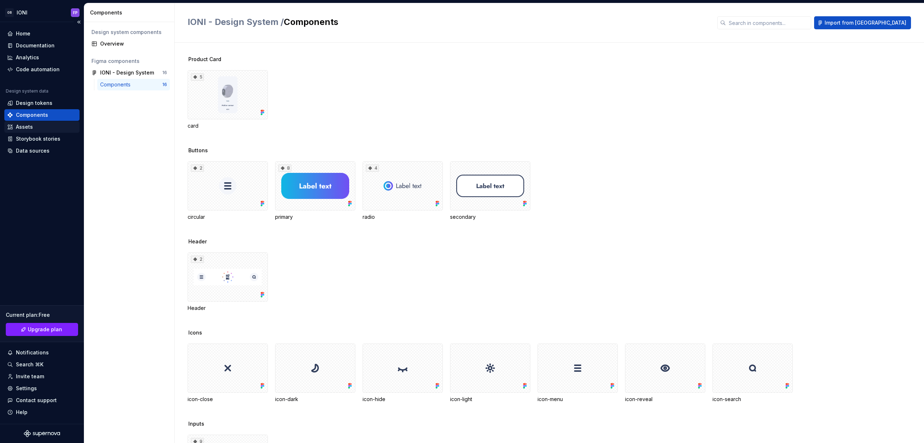
click at [50, 127] on div "Assets" at bounding box center [41, 126] width 69 height 7
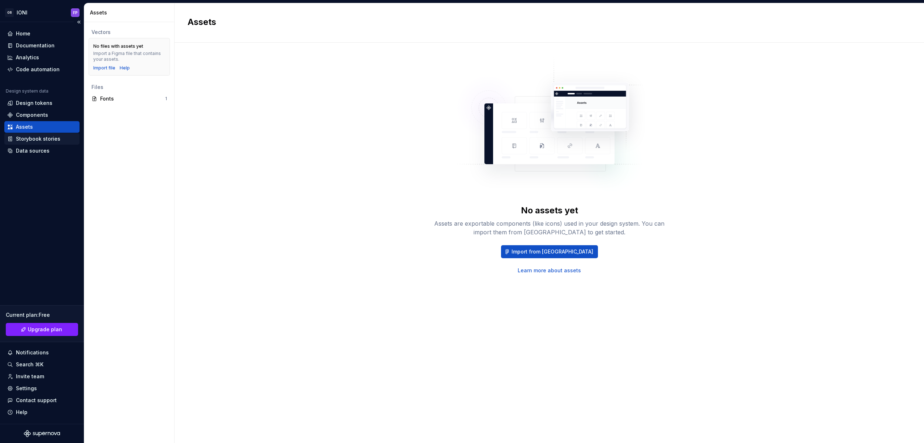
click at [42, 138] on div "Storybook stories" at bounding box center [38, 138] width 44 height 7
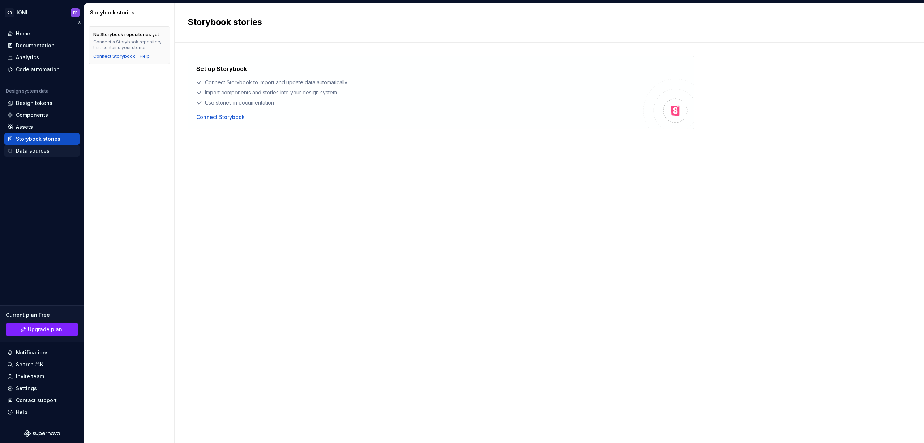
click at [33, 149] on div "Data sources" at bounding box center [33, 150] width 34 height 7
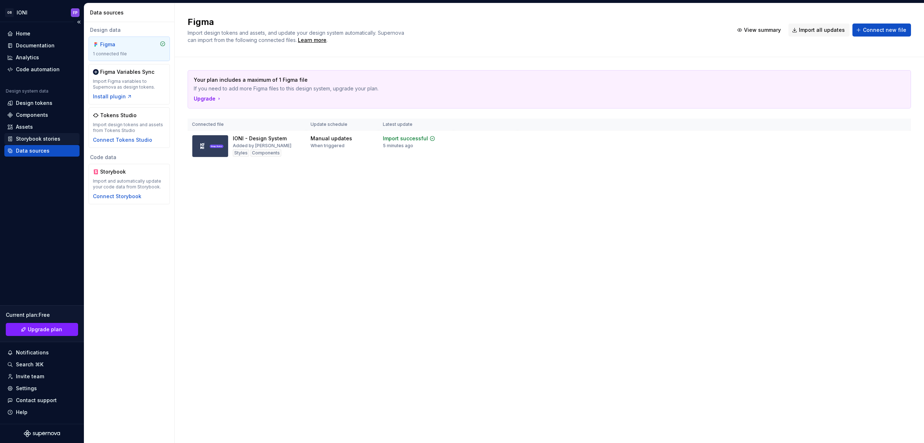
click at [30, 136] on div "Storybook stories" at bounding box center [38, 138] width 44 height 7
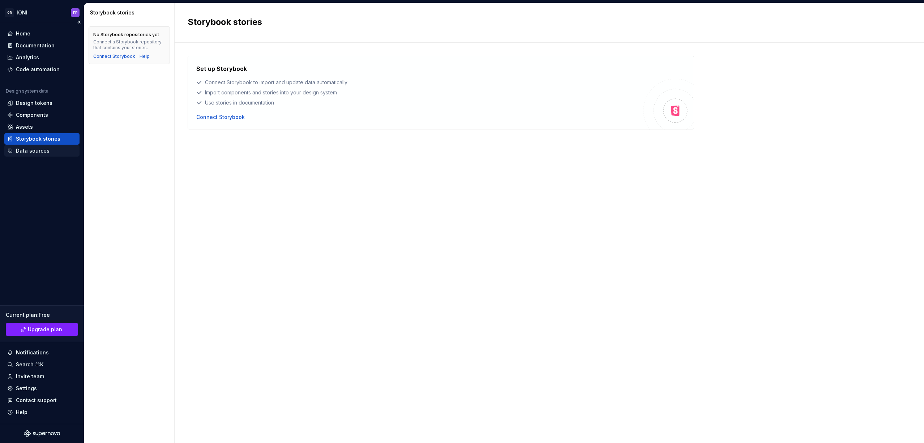
click at [19, 147] on div "Data sources" at bounding box center [41, 151] width 75 height 12
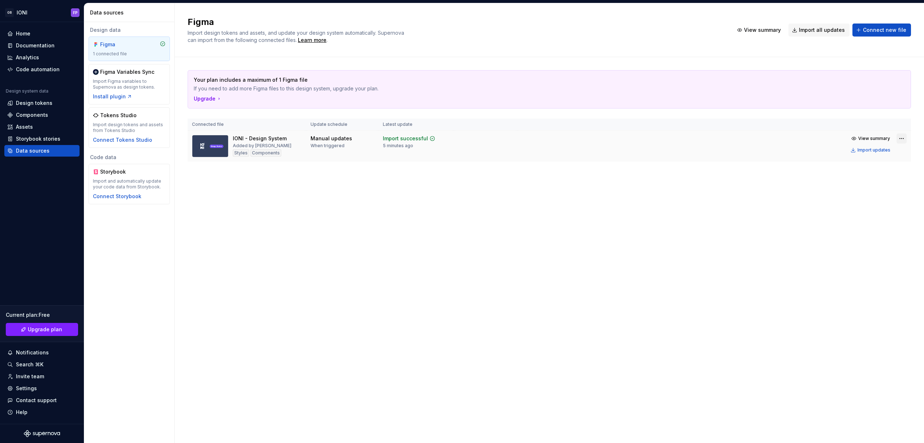
click at [902, 138] on html "OR IONI FP Home Documentation Analytics Code automation Design system data Desi…" at bounding box center [462, 221] width 924 height 443
click at [559, 193] on html "OR IONI FP Home Documentation Analytics Code automation Design system data Desi…" at bounding box center [462, 221] width 924 height 443
click at [293, 33] on span "Import design tokens and assets, and update your design system automatically. S…" at bounding box center [297, 36] width 218 height 13
click at [246, 30] on span "Import design tokens and assets, and update your design system automatically. S…" at bounding box center [297, 36] width 218 height 13
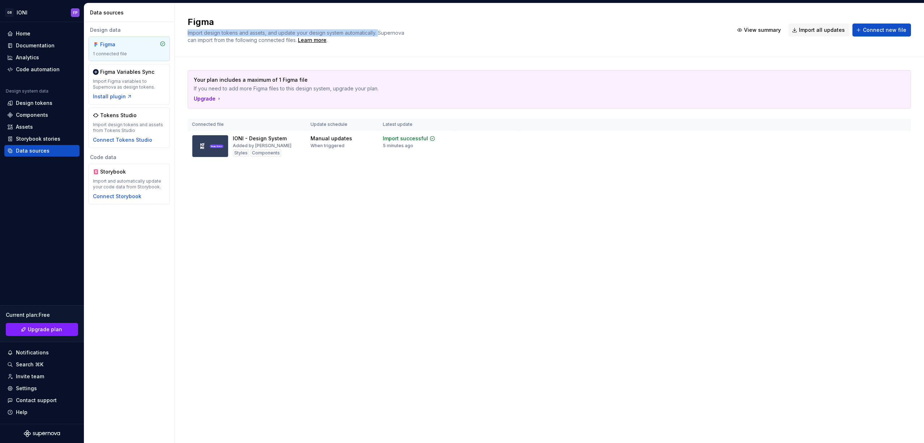
drag, startPoint x: 265, startPoint y: 30, endPoint x: 392, endPoint y: 30, distance: 127.3
click at [389, 30] on div "Figma Import design tokens and assets, and update your design system automatica…" at bounding box center [456, 29] width 537 height 27
click at [412, 29] on div "Figma Import design tokens and assets, and update your design system automatica…" at bounding box center [456, 29] width 537 height 27
click at [38, 133] on div "Storybook stories" at bounding box center [41, 139] width 75 height 12
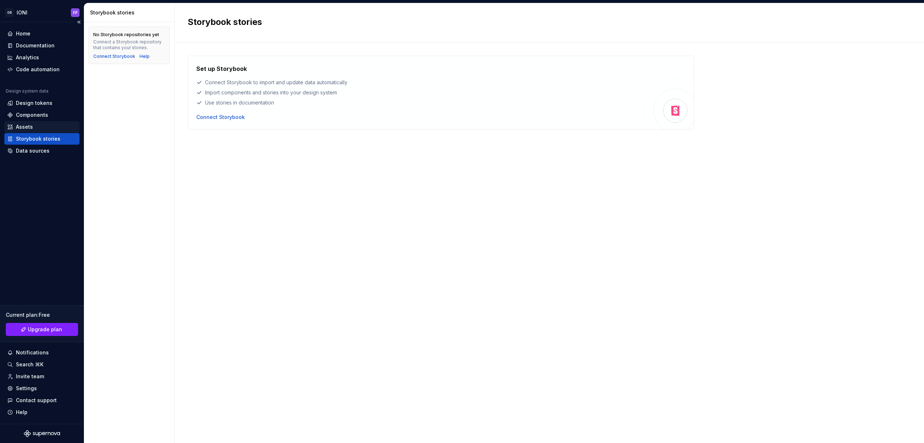
click at [39, 128] on div "Assets" at bounding box center [41, 126] width 69 height 7
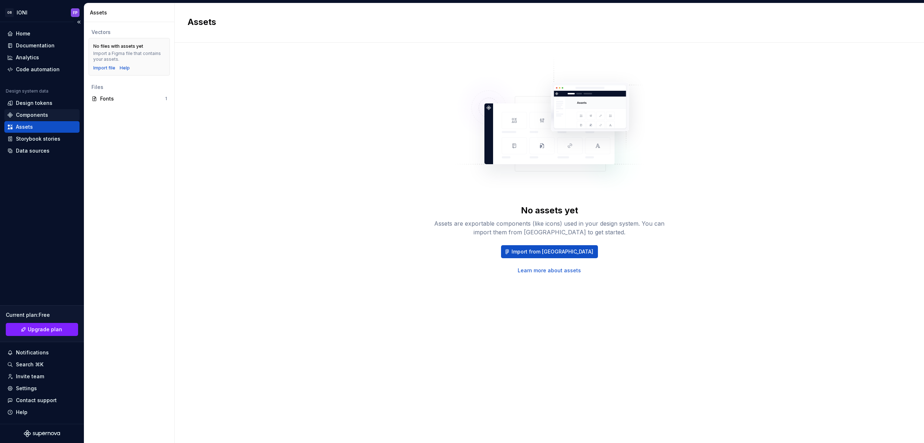
click at [47, 110] on div "Components" at bounding box center [41, 115] width 75 height 12
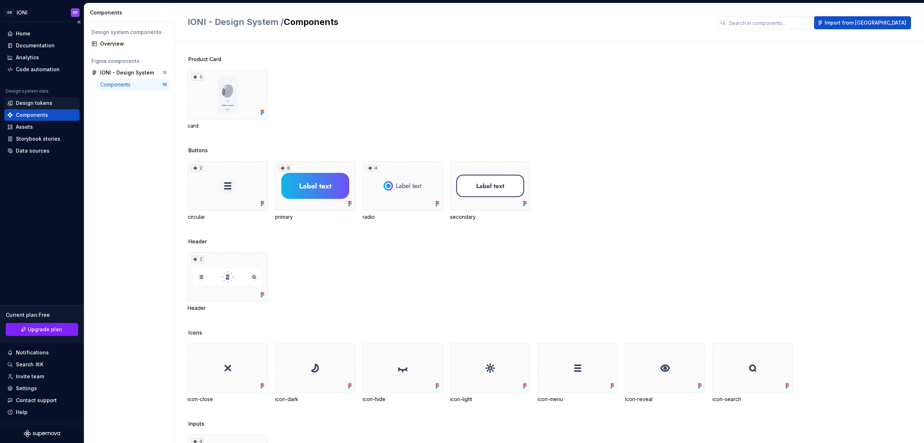
click at [33, 101] on div "Design tokens" at bounding box center [34, 102] width 37 height 7
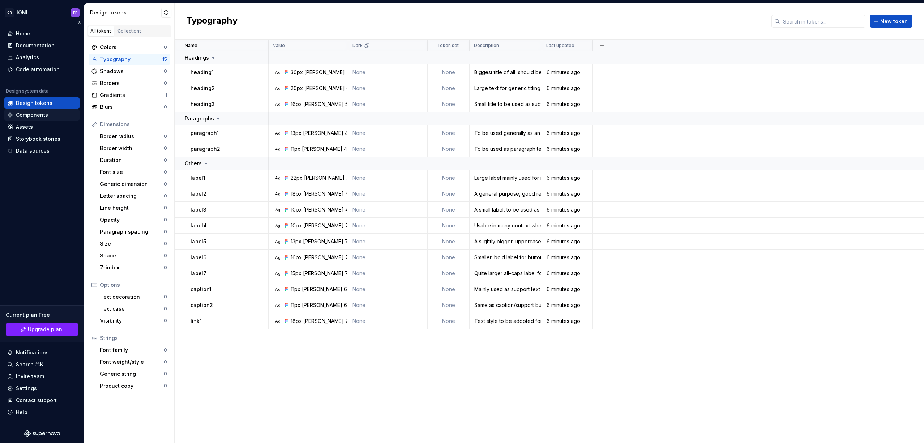
click at [37, 118] on div "Components" at bounding box center [32, 114] width 32 height 7
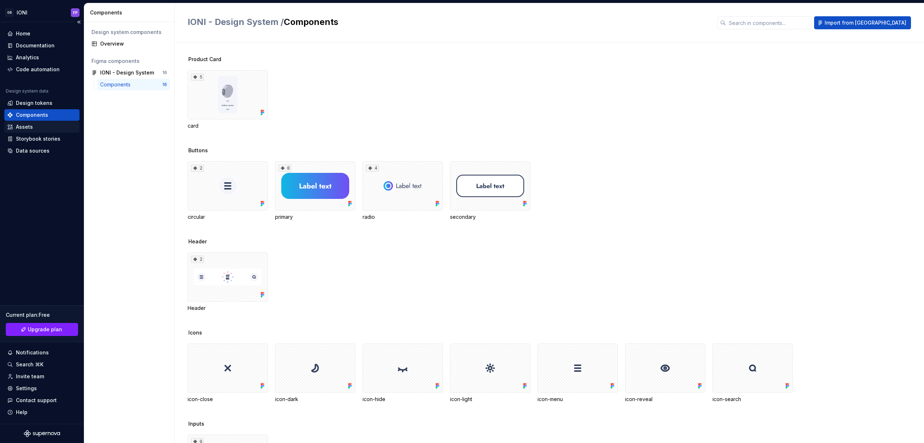
click at [31, 125] on div "Assets" at bounding box center [24, 126] width 17 height 7
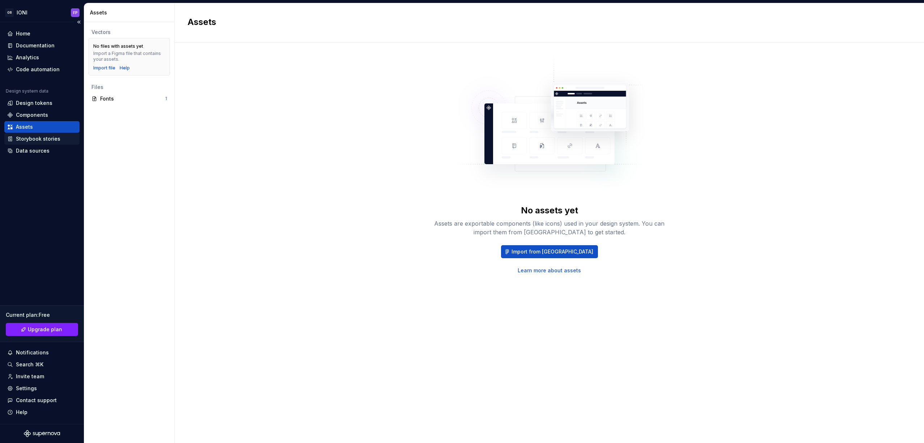
click at [51, 141] on div "Storybook stories" at bounding box center [38, 138] width 44 height 7
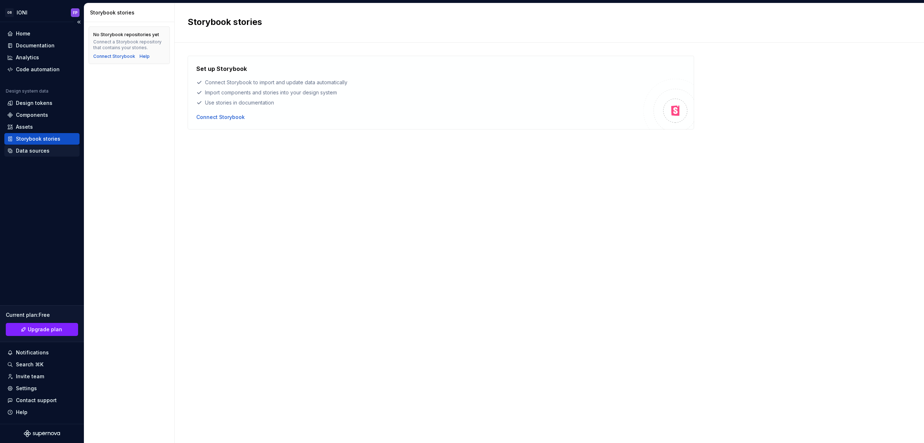
click at [44, 149] on div "Data sources" at bounding box center [33, 150] width 34 height 7
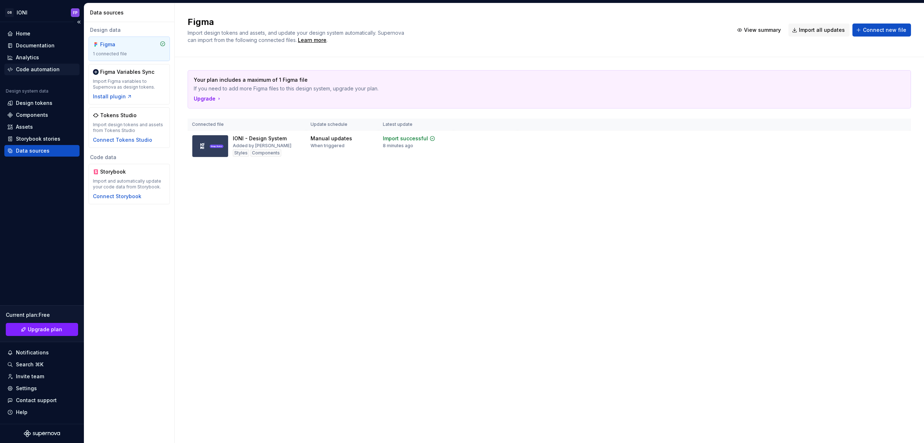
click at [44, 71] on div "Code automation" at bounding box center [38, 69] width 44 height 7
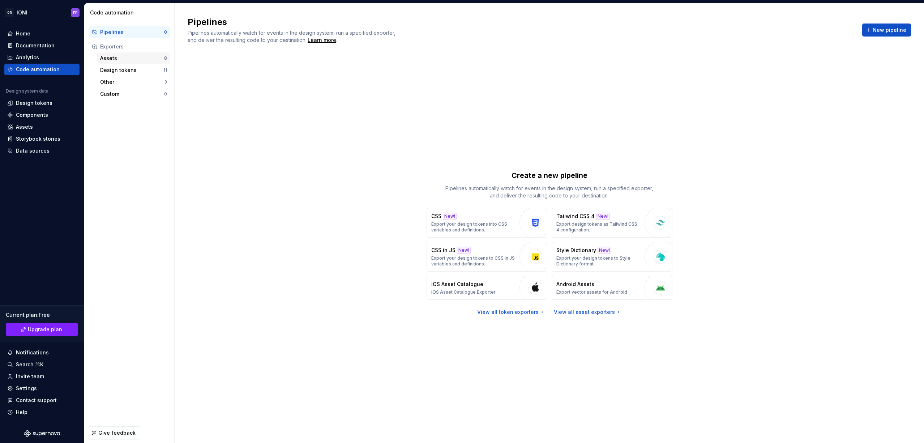
click at [117, 57] on div "Assets" at bounding box center [132, 58] width 64 height 7
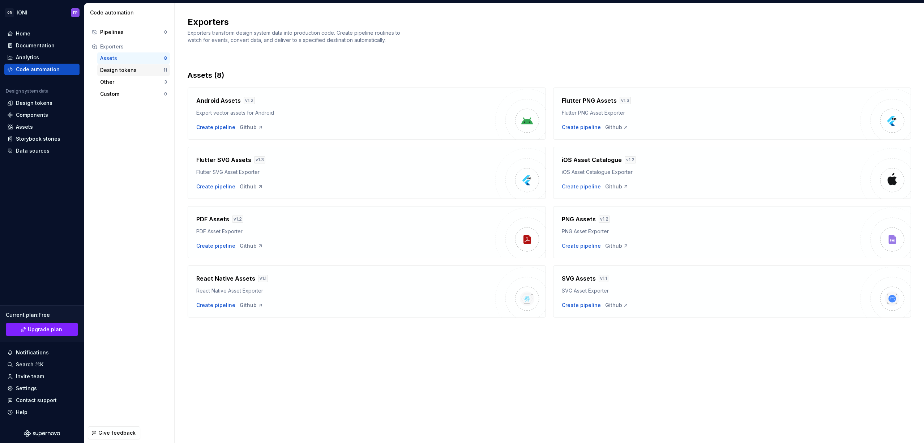
click at [133, 72] on div "Design tokens" at bounding box center [131, 70] width 63 height 7
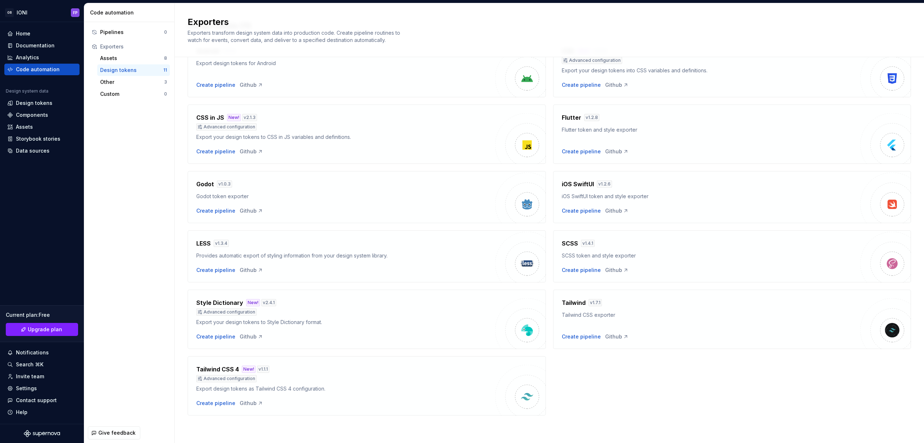
scroll to position [41, 0]
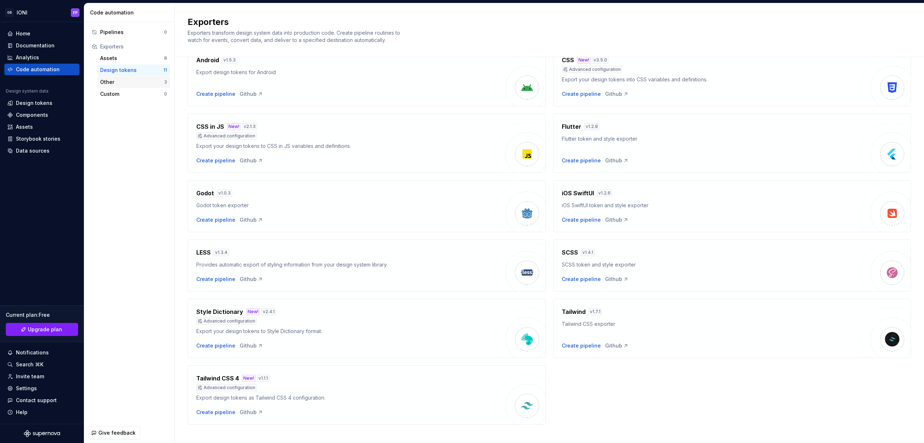
click at [114, 82] on div "Other" at bounding box center [132, 81] width 64 height 7
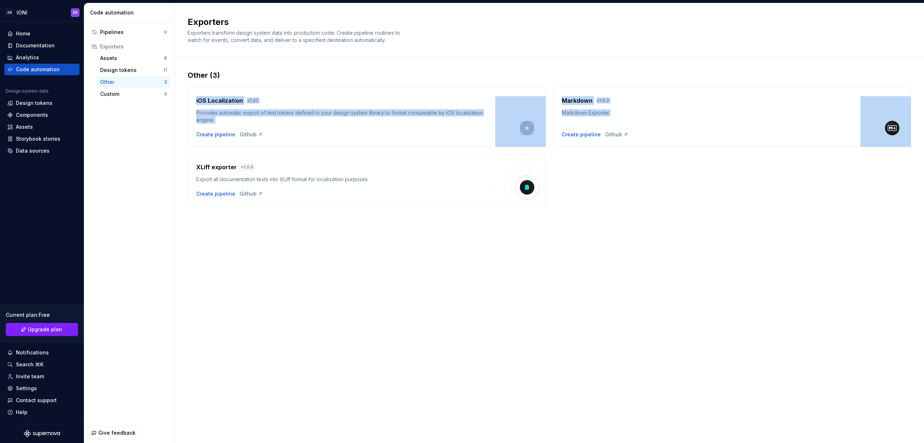
drag, startPoint x: 210, startPoint y: 86, endPoint x: 728, endPoint y: 255, distance: 544.2
click at [716, 250] on div "Exporters Exporters transform design system data into production code. Create p…" at bounding box center [550, 223] width 750 height 440
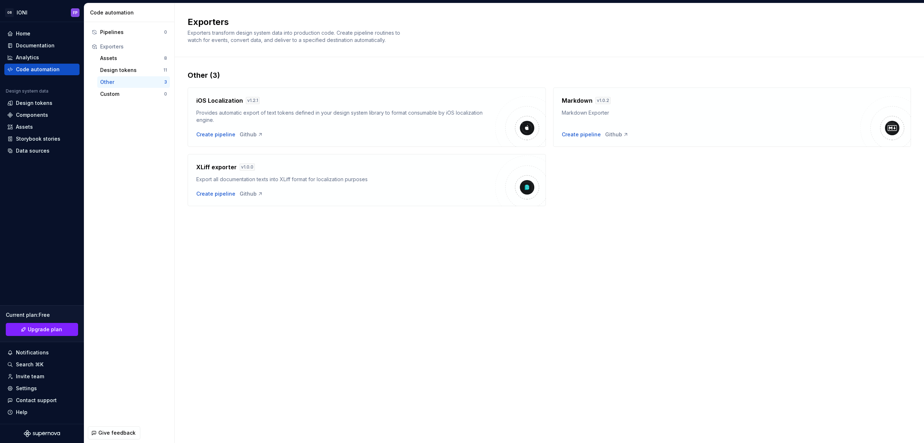
click at [727, 254] on div "Exporters Exporters transform design system data into production code. Create p…" at bounding box center [550, 223] width 750 height 440
click at [20, 66] on div "Code automation" at bounding box center [38, 69] width 44 height 7
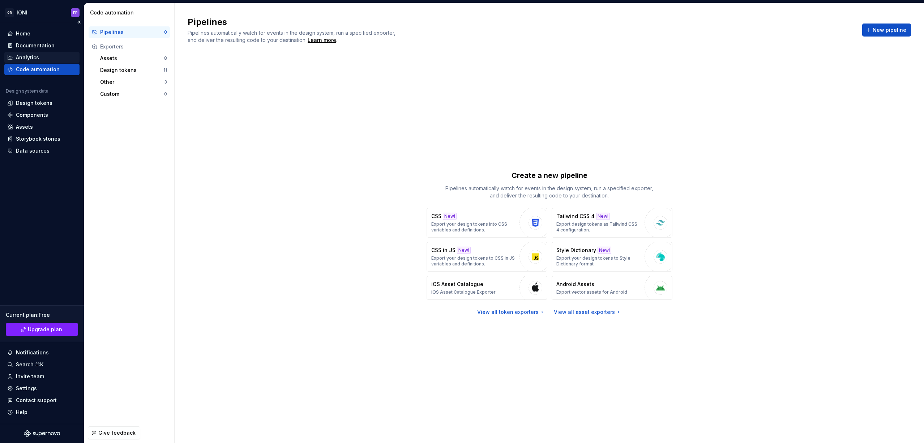
click at [29, 55] on div "Analytics" at bounding box center [27, 57] width 23 height 7
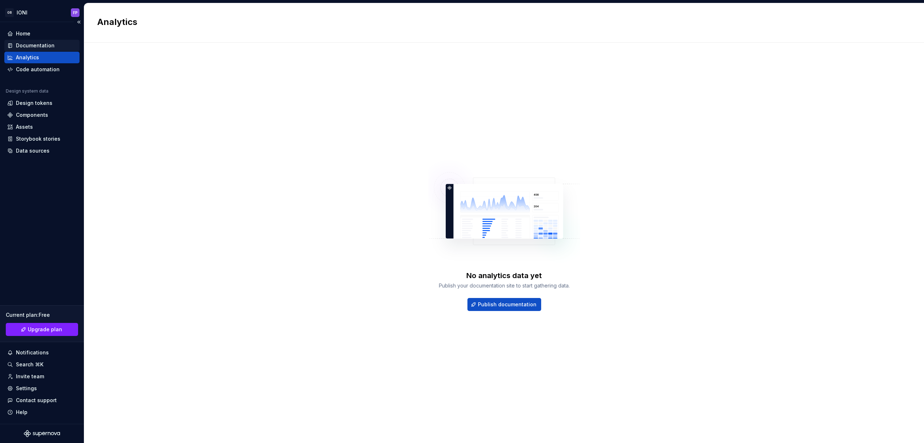
click at [31, 44] on div "Documentation" at bounding box center [35, 45] width 39 height 7
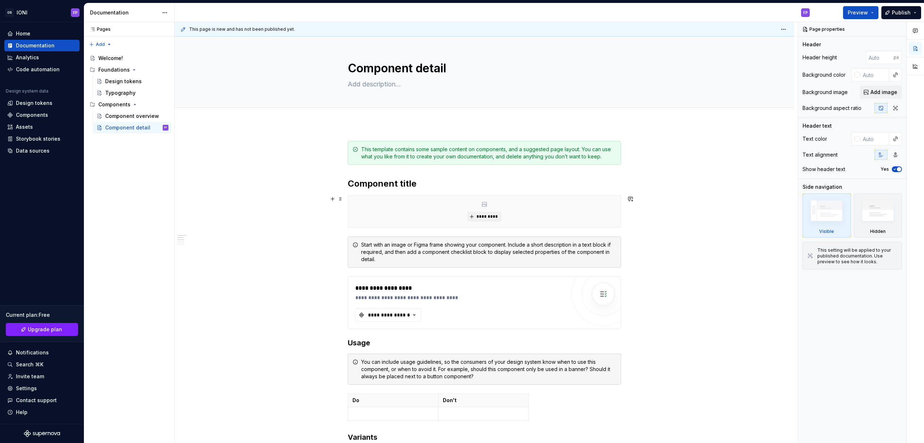
type textarea "*"
